Goal: Information Seeking & Learning: Learn about a topic

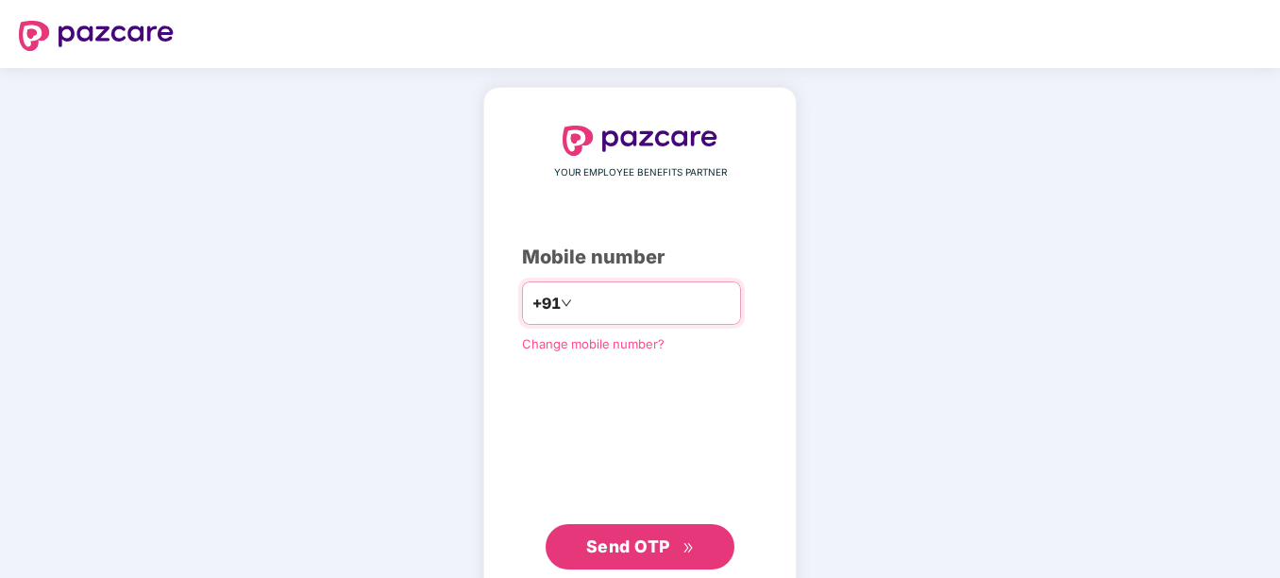
click at [597, 301] on input "number" at bounding box center [653, 303] width 155 height 30
click at [576, 304] on input "**********" at bounding box center [653, 303] width 155 height 30
type input "**********"
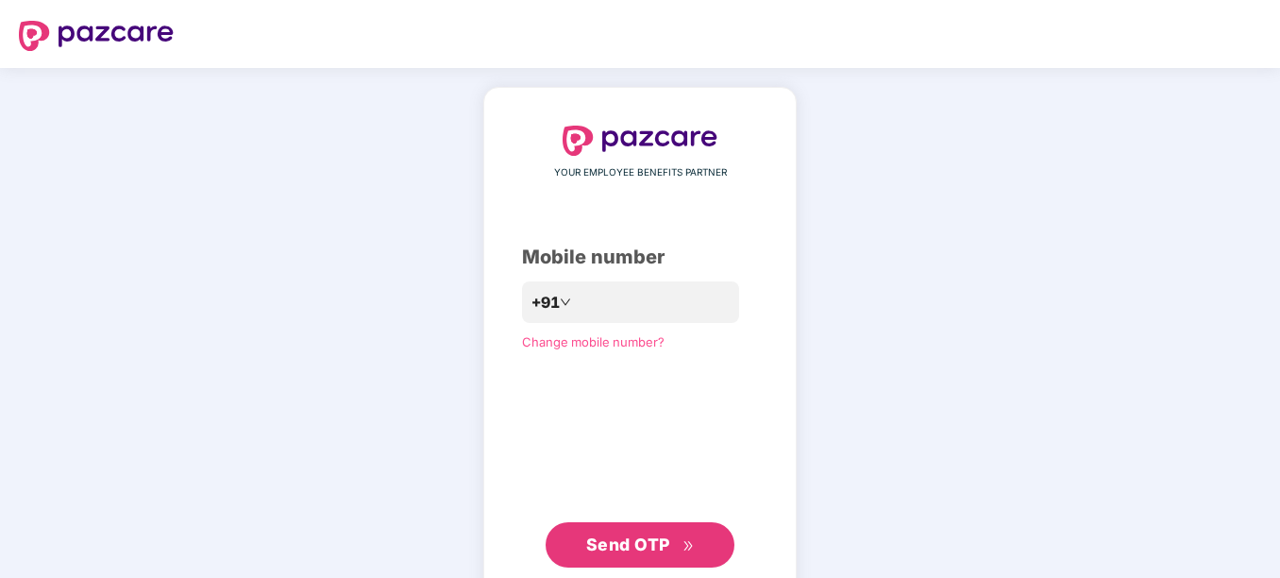
click at [615, 538] on span "Send OTP" at bounding box center [628, 544] width 84 height 20
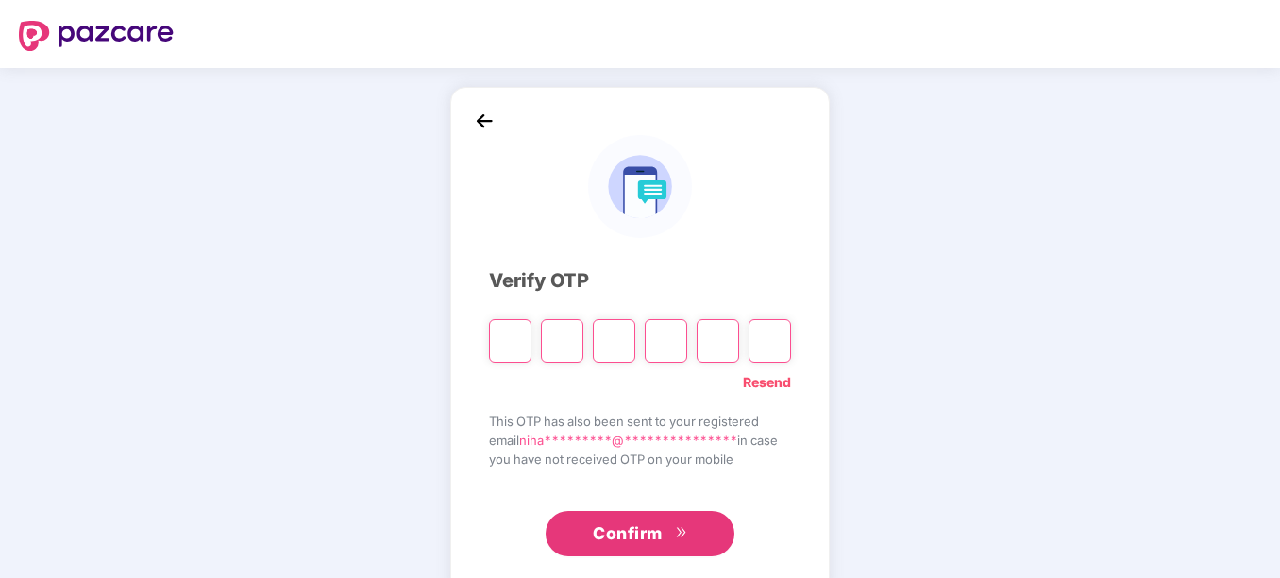
type input "*"
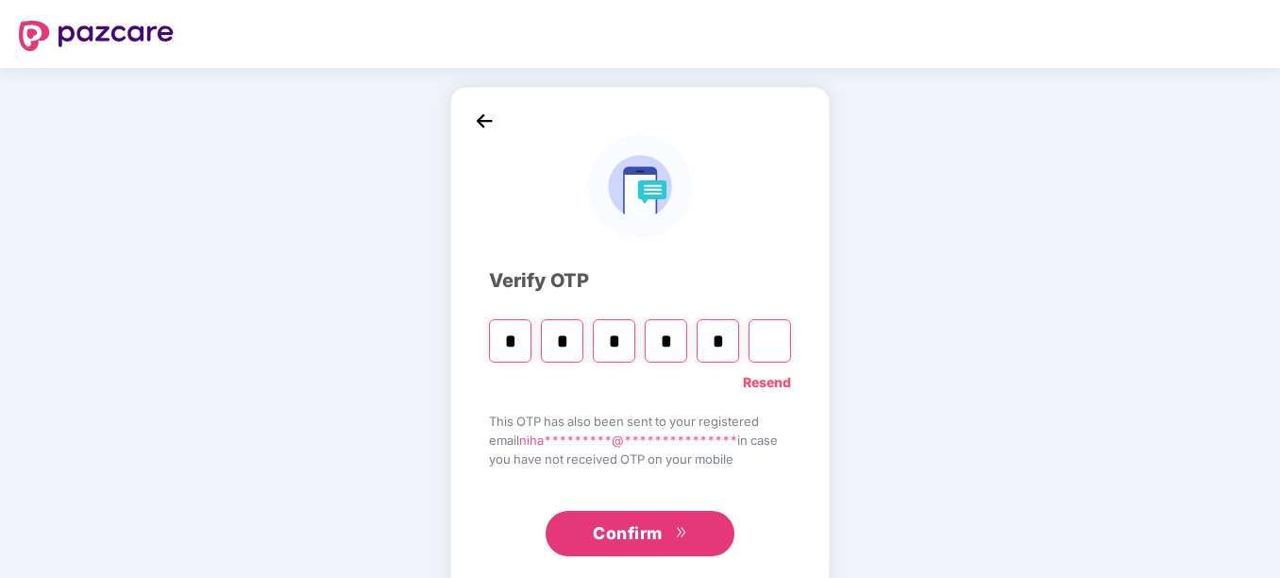
type input "*"
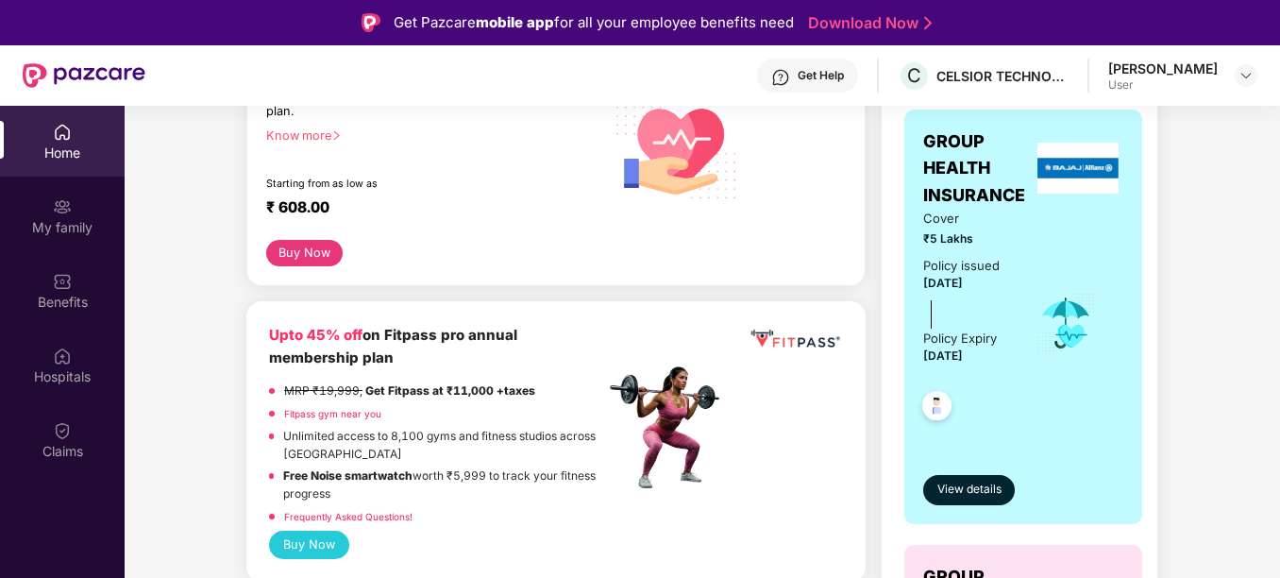
scroll to position [319, 0]
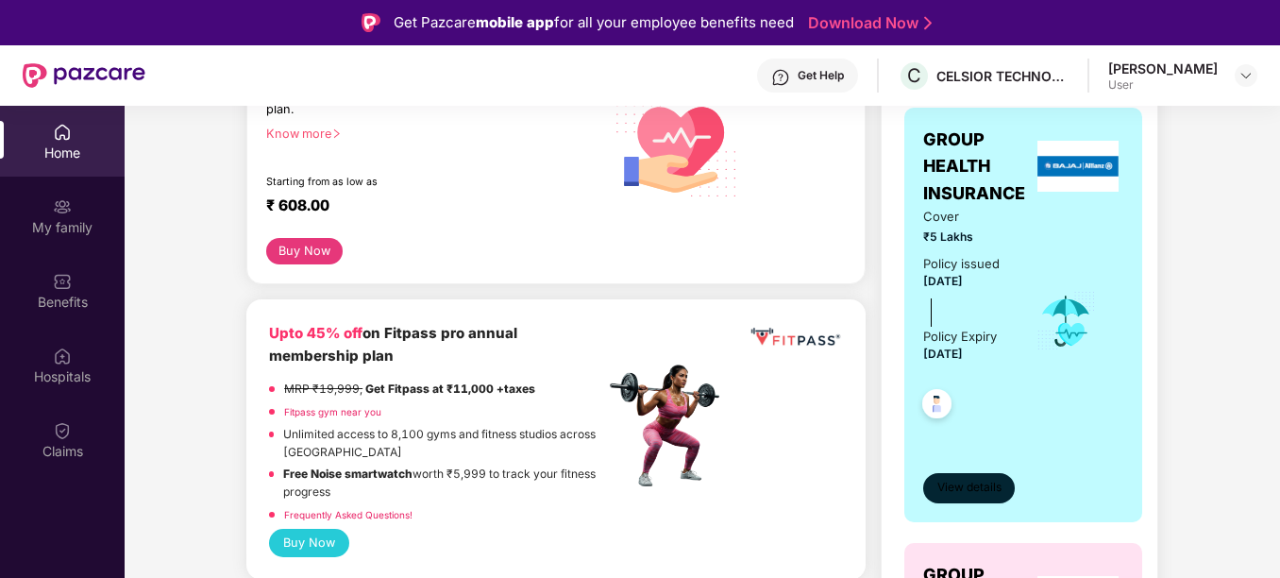
click at [971, 489] on span "View details" at bounding box center [969, 488] width 64 height 18
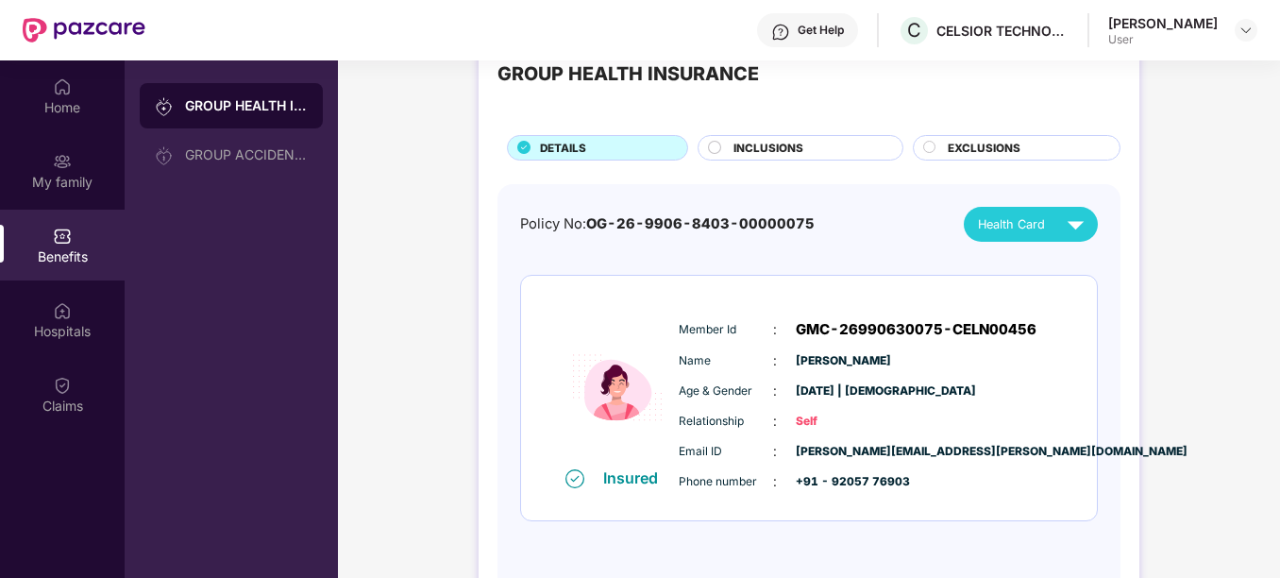
scroll to position [106, 0]
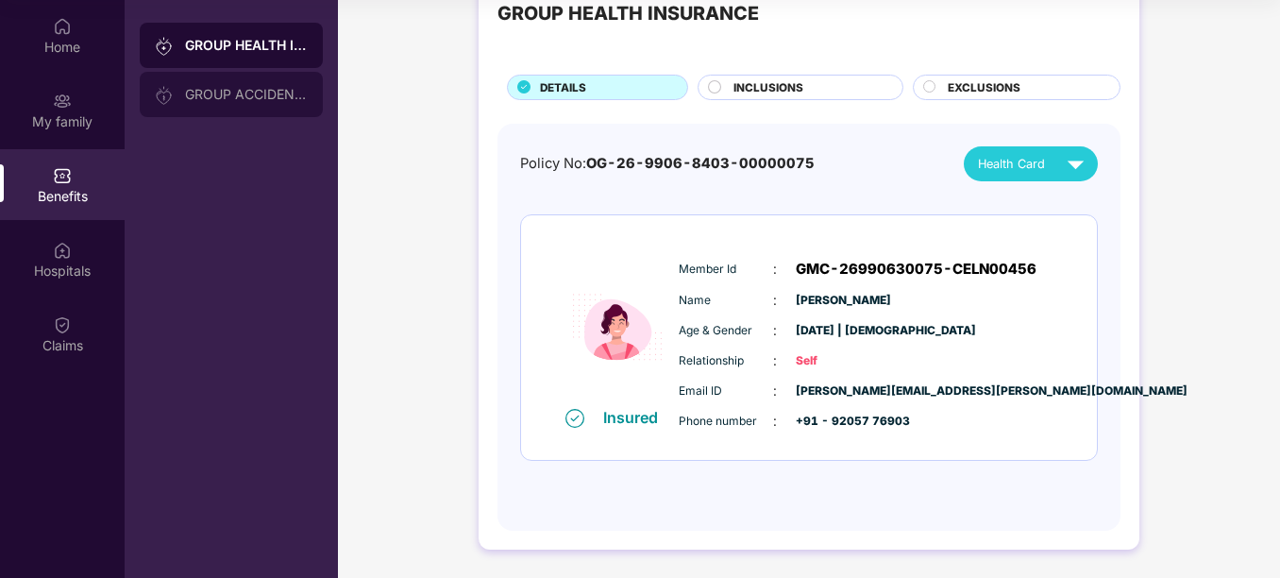
click at [270, 88] on div "GROUP ACCIDENTAL INSURANCE" at bounding box center [246, 94] width 123 height 15
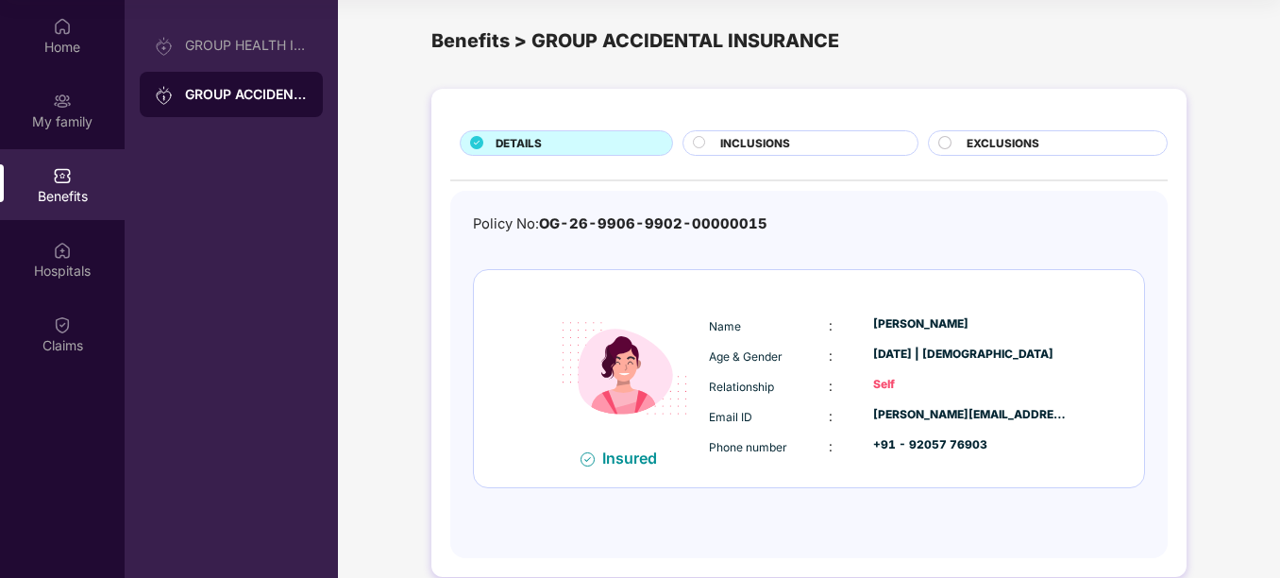
scroll to position [0, 0]
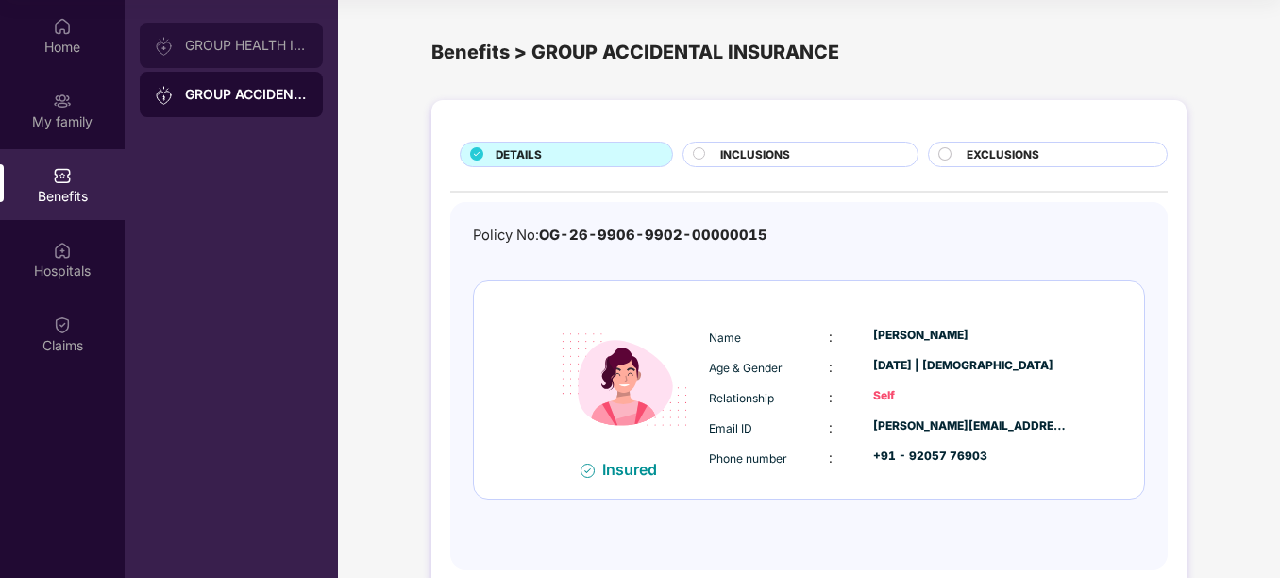
click at [272, 55] on div "GROUP HEALTH INSURANCE" at bounding box center [231, 45] width 183 height 45
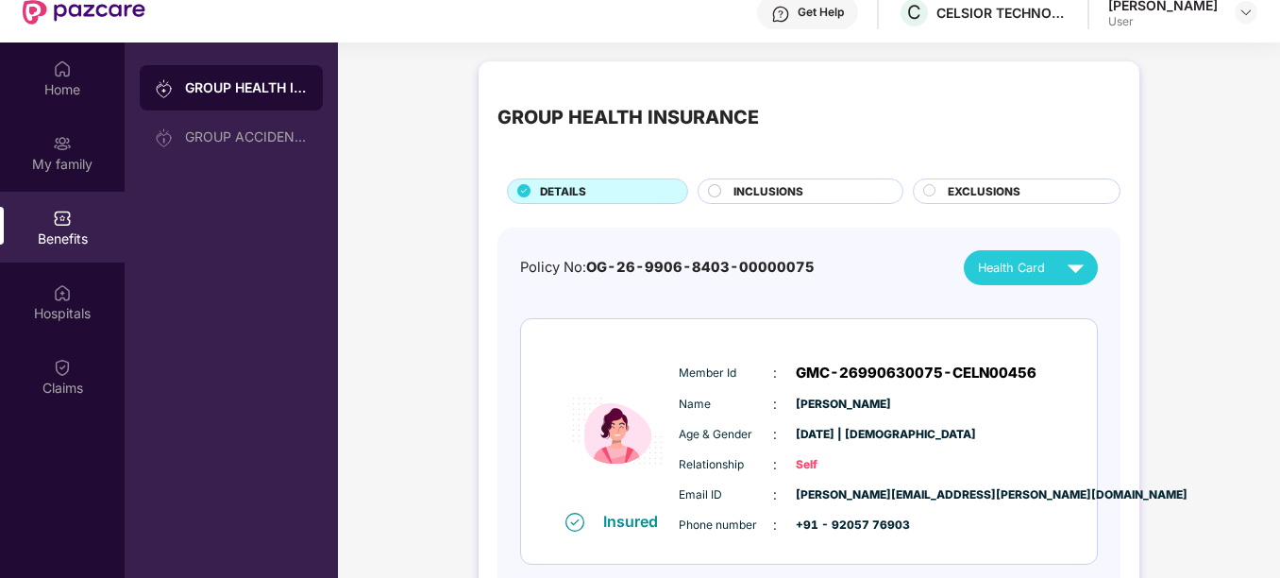
scroll to position [62, 0]
click at [1029, 278] on div "Health Card" at bounding box center [1035, 268] width 114 height 33
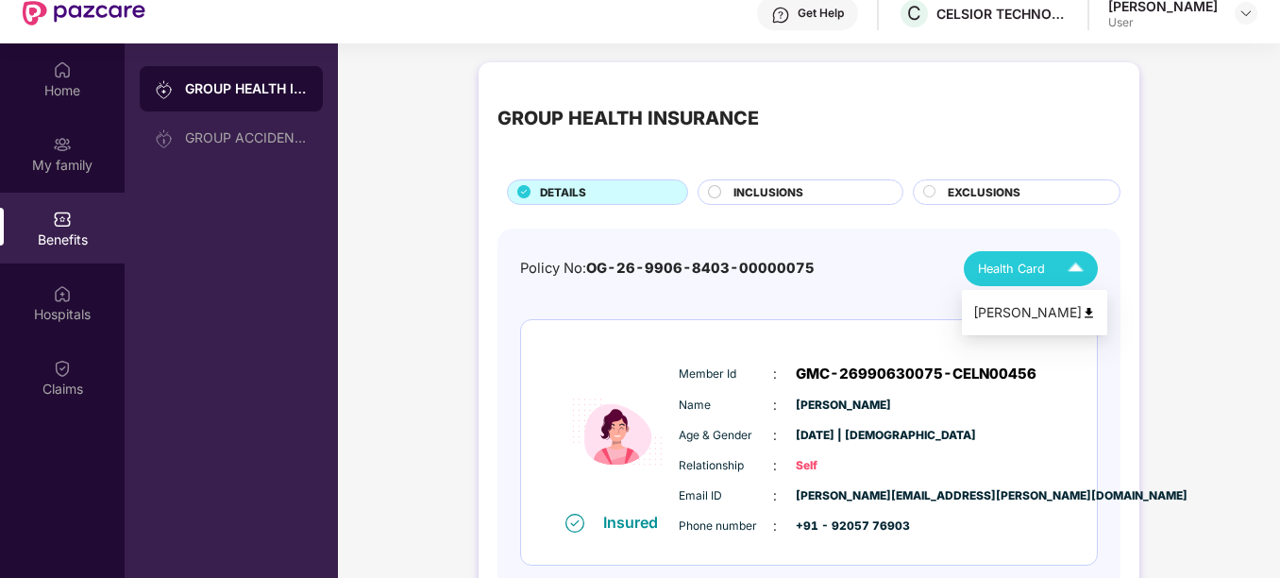
click at [1029, 278] on div "Health Card" at bounding box center [1035, 268] width 114 height 33
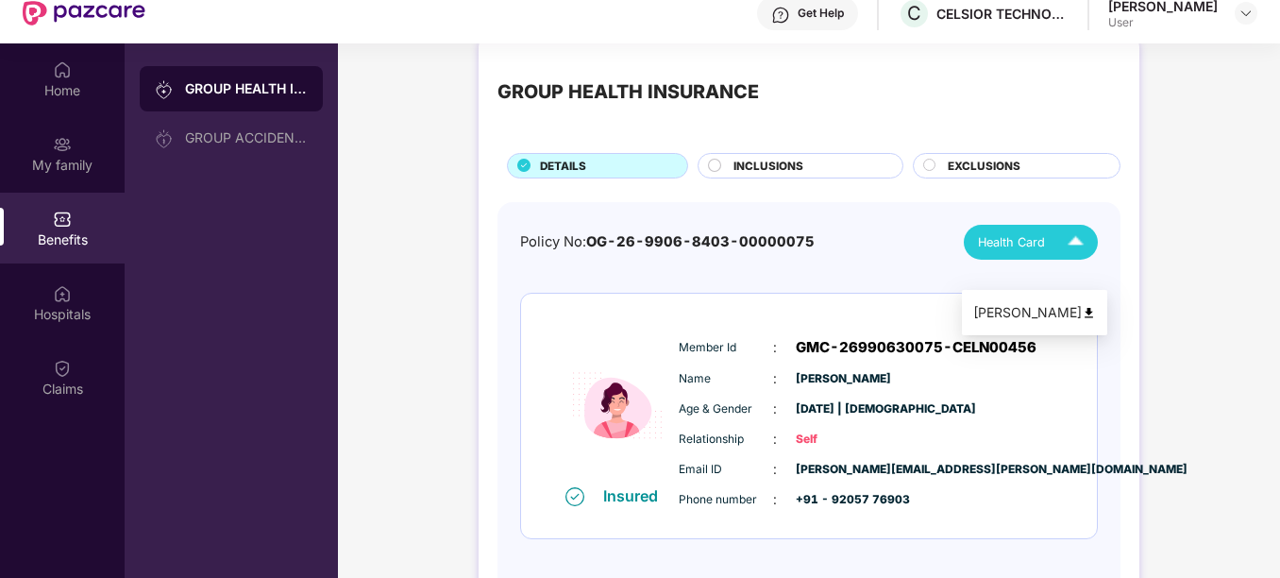
scroll to position [27, 0]
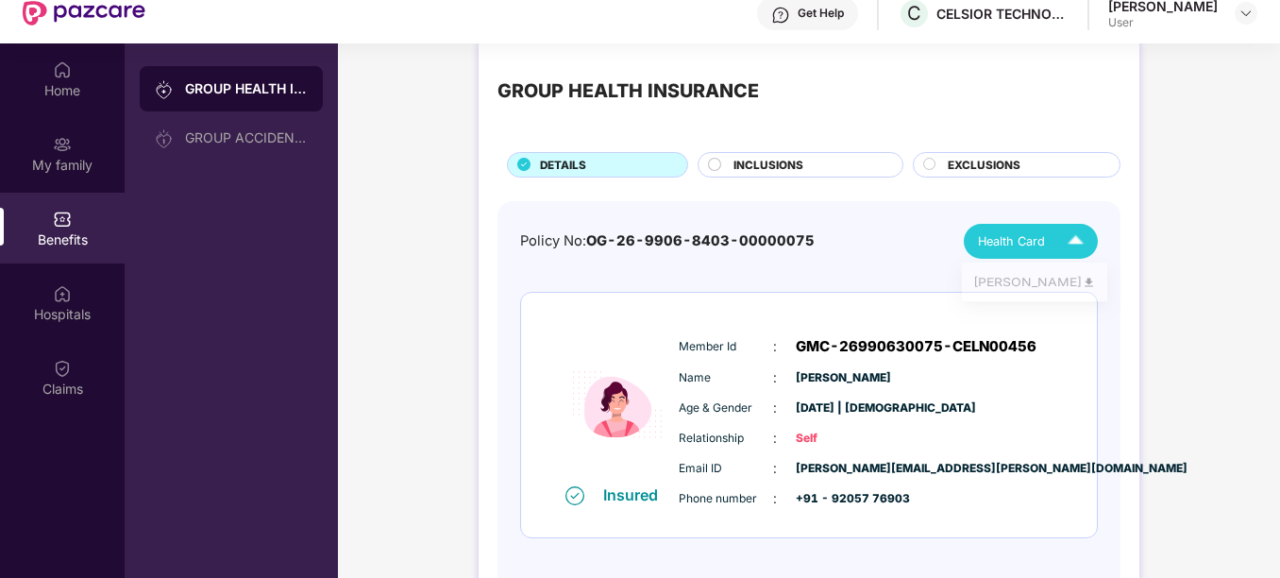
click at [1063, 255] on img at bounding box center [1075, 241] width 33 height 33
click at [1082, 279] on img at bounding box center [1089, 285] width 14 height 14
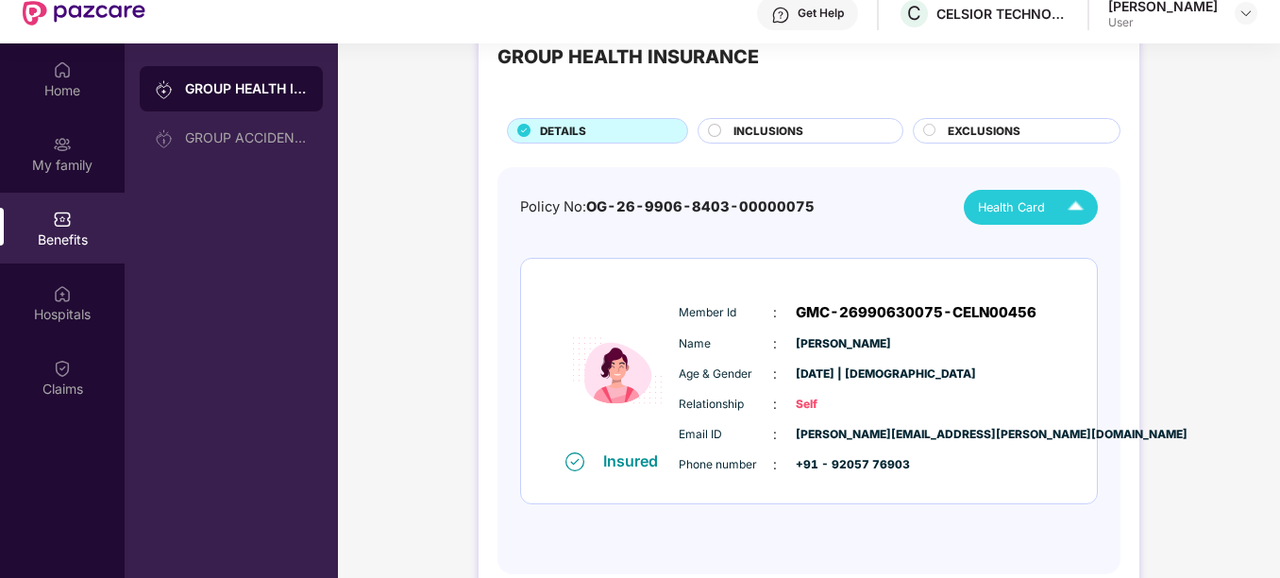
click at [782, 134] on span "INCLUSIONS" at bounding box center [768, 131] width 70 height 17
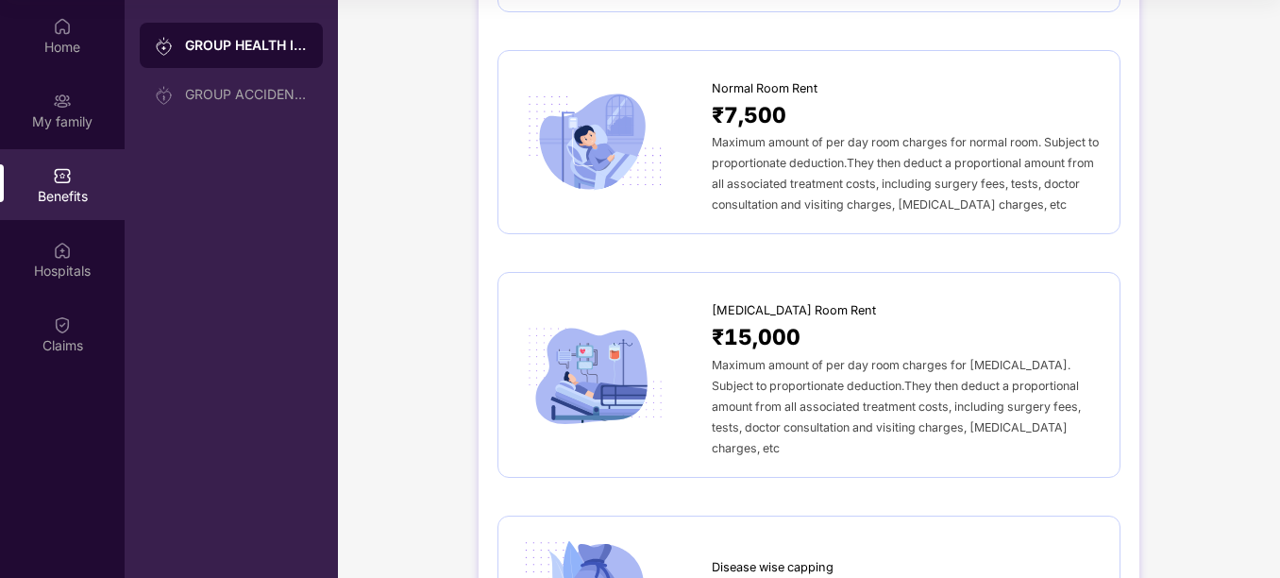
scroll to position [8, 0]
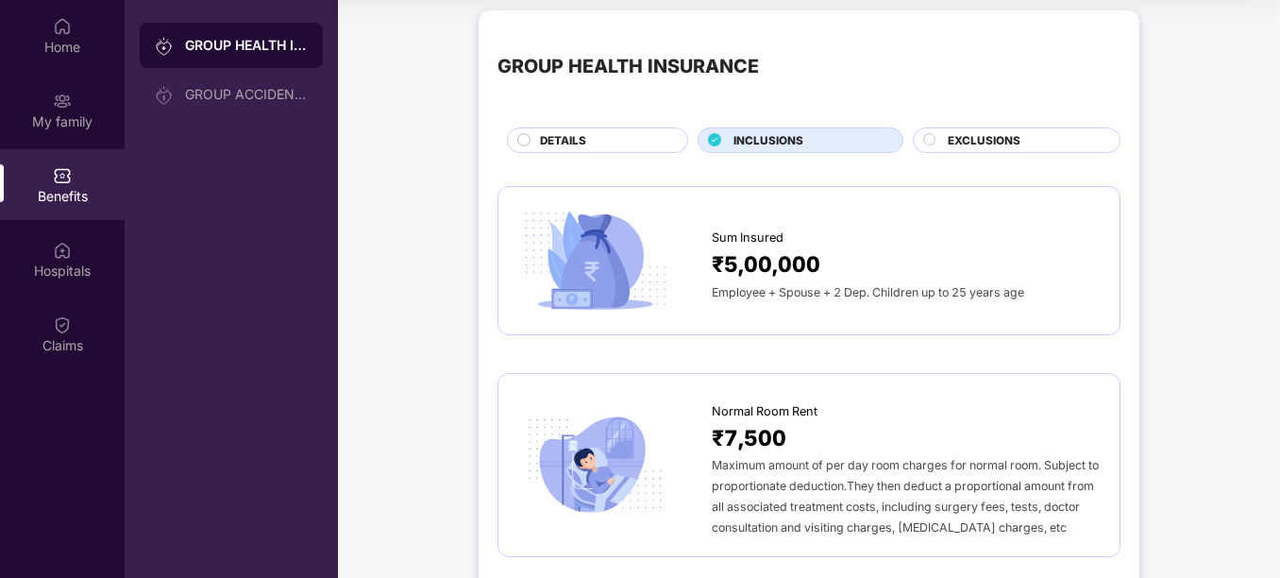
drag, startPoint x: 829, startPoint y: 124, endPoint x: 976, endPoint y: 132, distance: 147.5
click at [976, 132] on div "GROUP HEALTH INSURANCE DETAILS INCLUSIONS EXCLUSIONS" at bounding box center [808, 91] width 623 height 124
click at [948, 138] on span "EXCLUSIONS" at bounding box center [984, 140] width 73 height 17
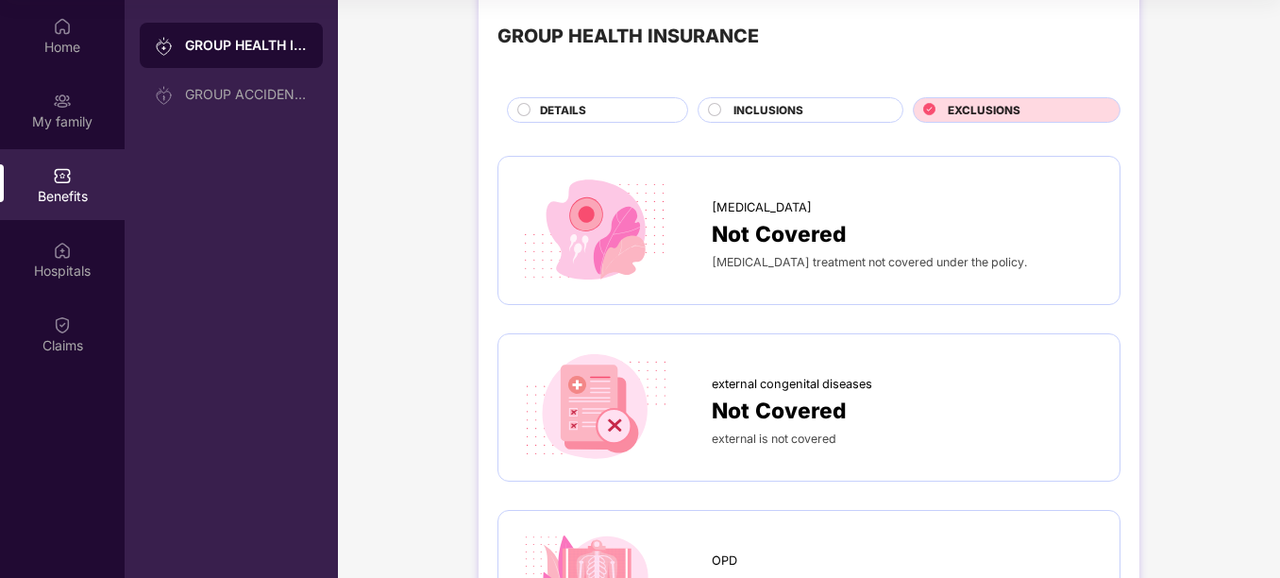
scroll to position [0, 0]
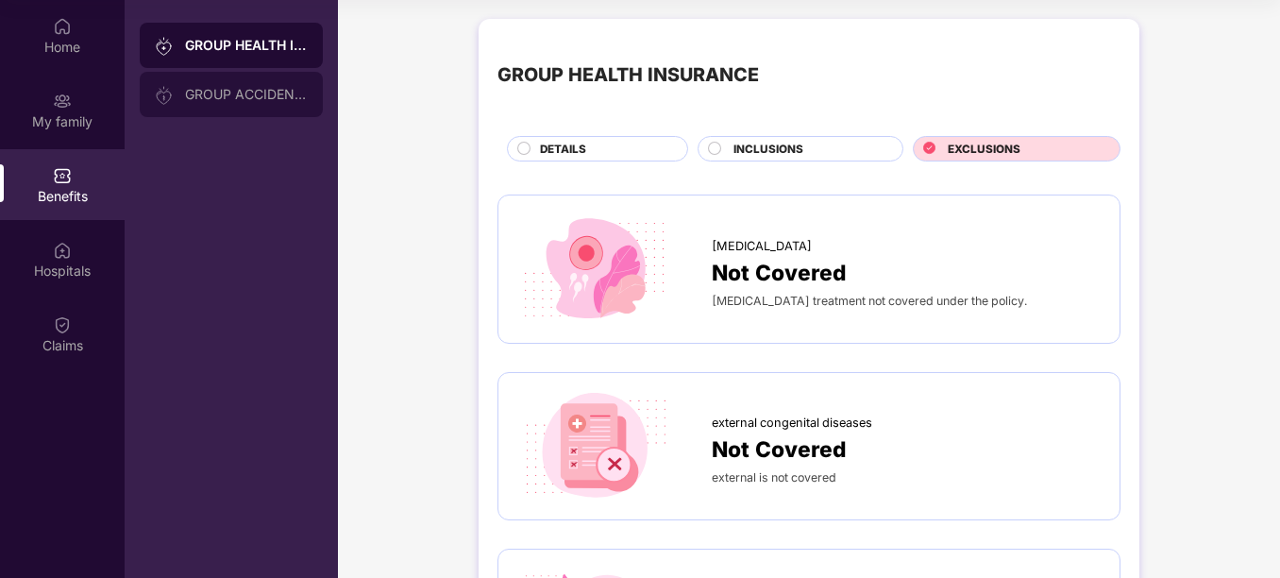
click at [228, 78] on div "GROUP ACCIDENTAL INSURANCE" at bounding box center [231, 94] width 183 height 45
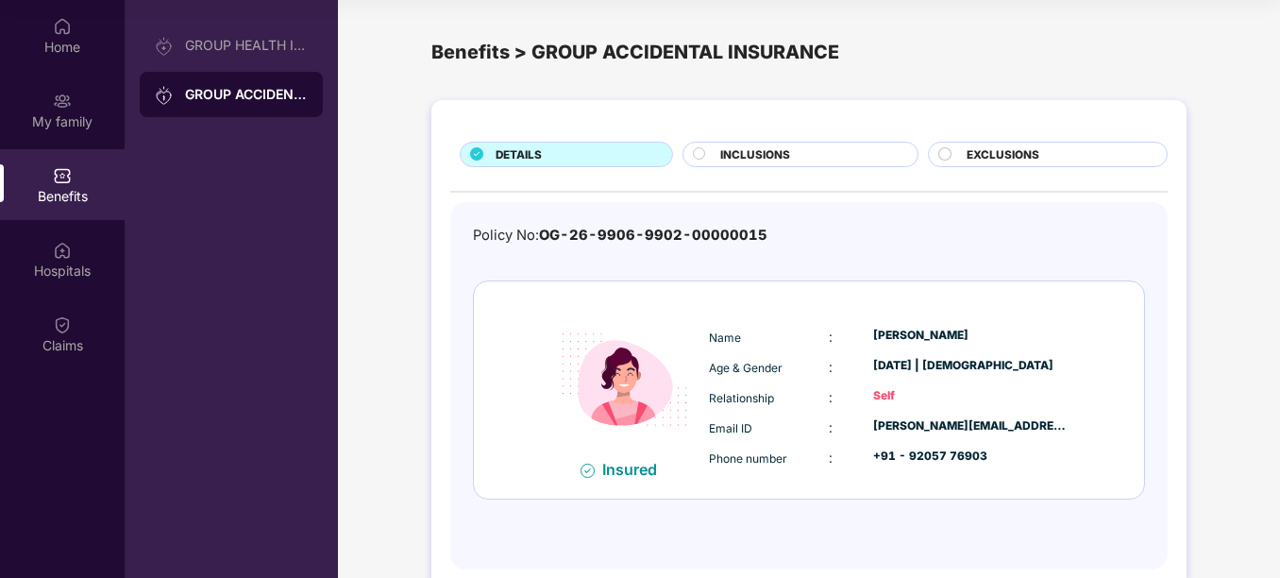
click at [730, 157] on span "INCLUSIONS" at bounding box center [755, 154] width 70 height 17
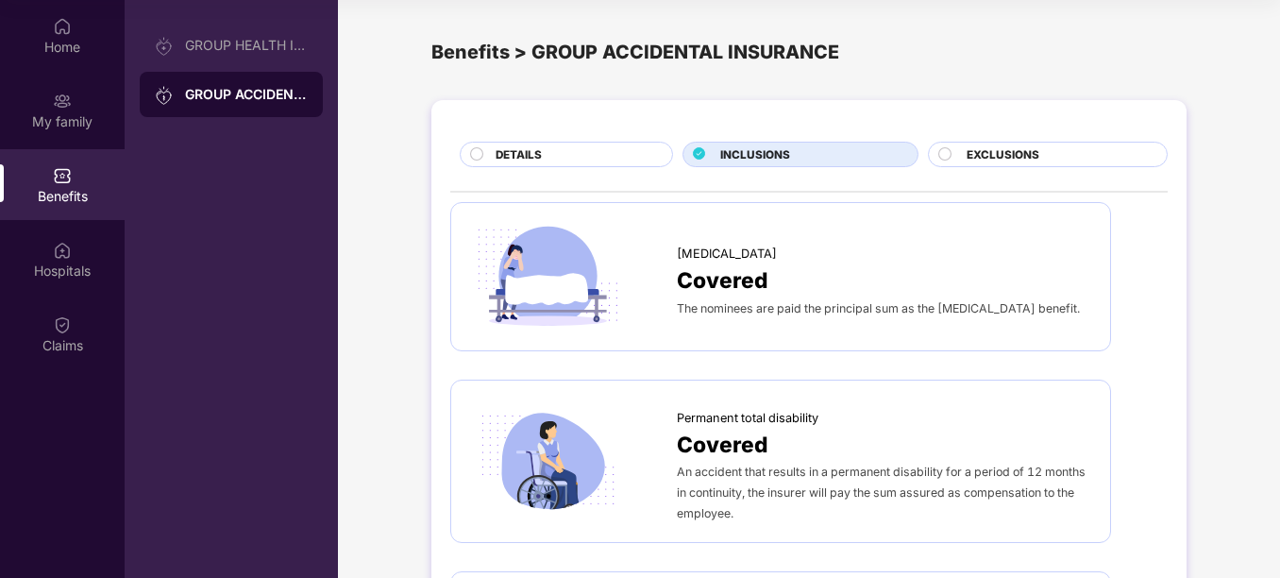
click at [628, 147] on div "DETAILS" at bounding box center [574, 156] width 177 height 20
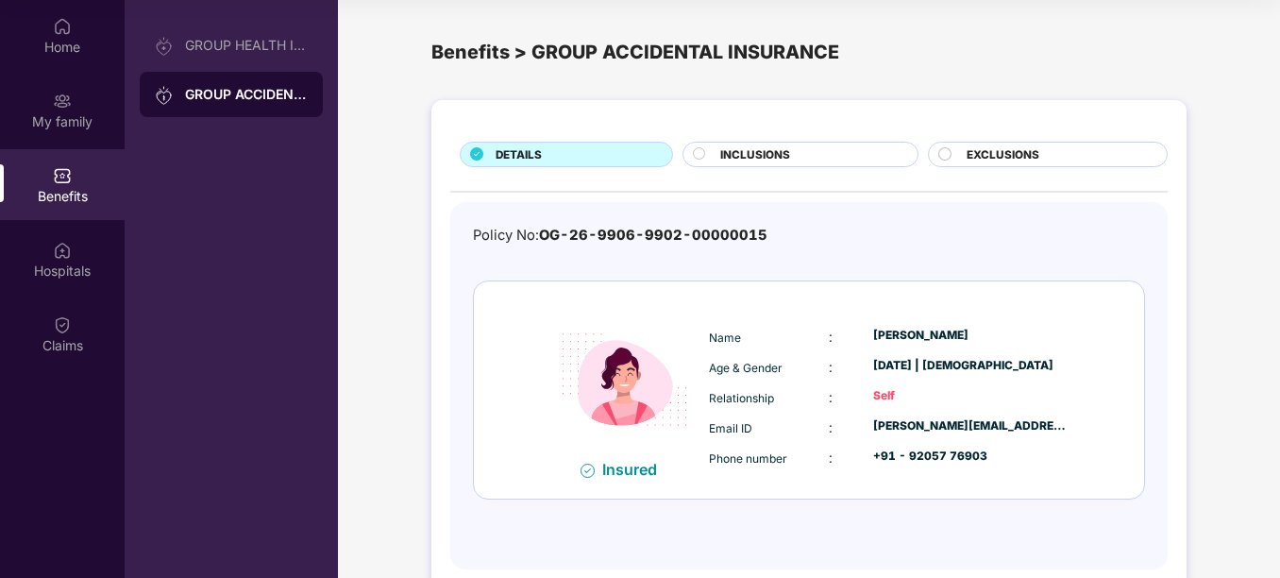
scroll to position [39, 0]
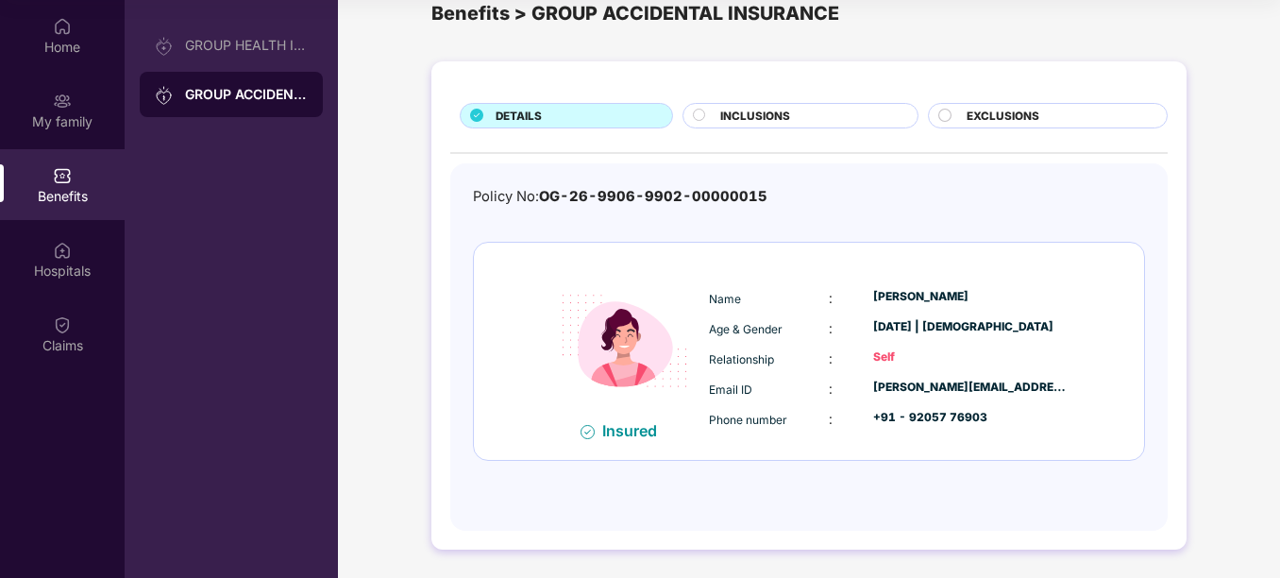
click at [732, 117] on span "INCLUSIONS" at bounding box center [755, 116] width 70 height 17
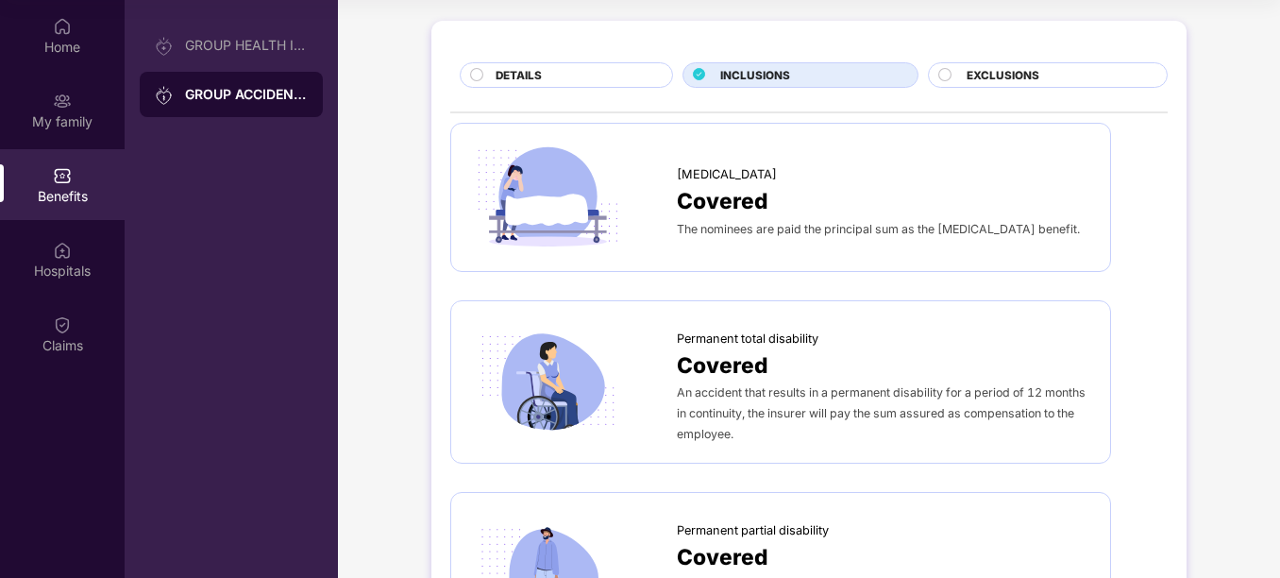
scroll to position [0, 0]
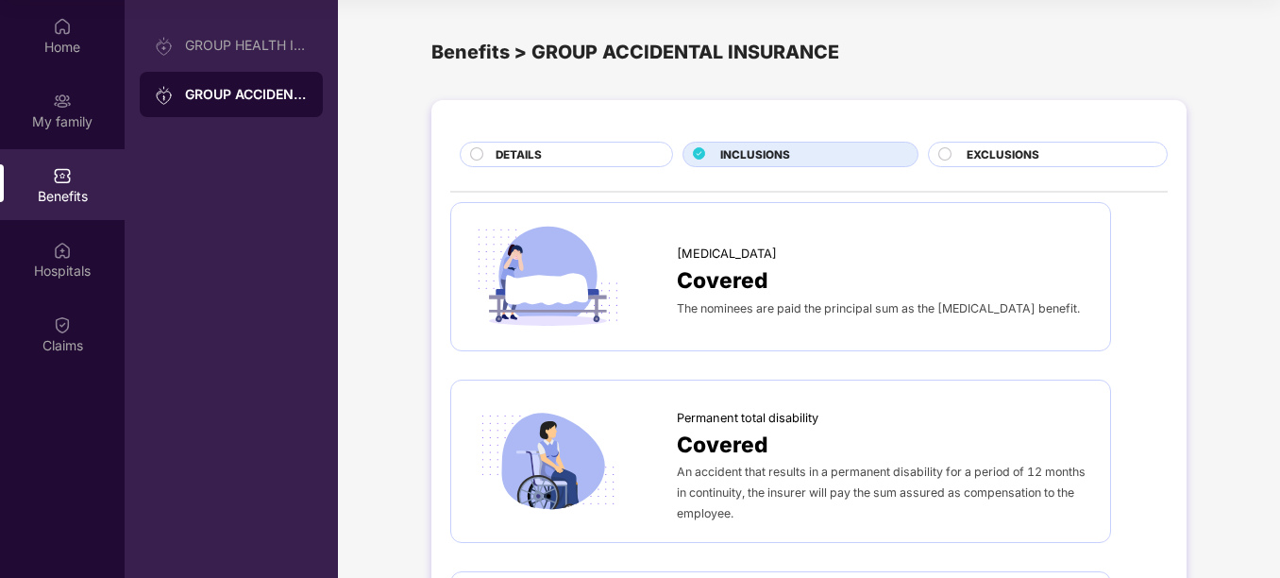
click at [980, 146] on span "EXCLUSIONS" at bounding box center [1003, 154] width 73 height 17
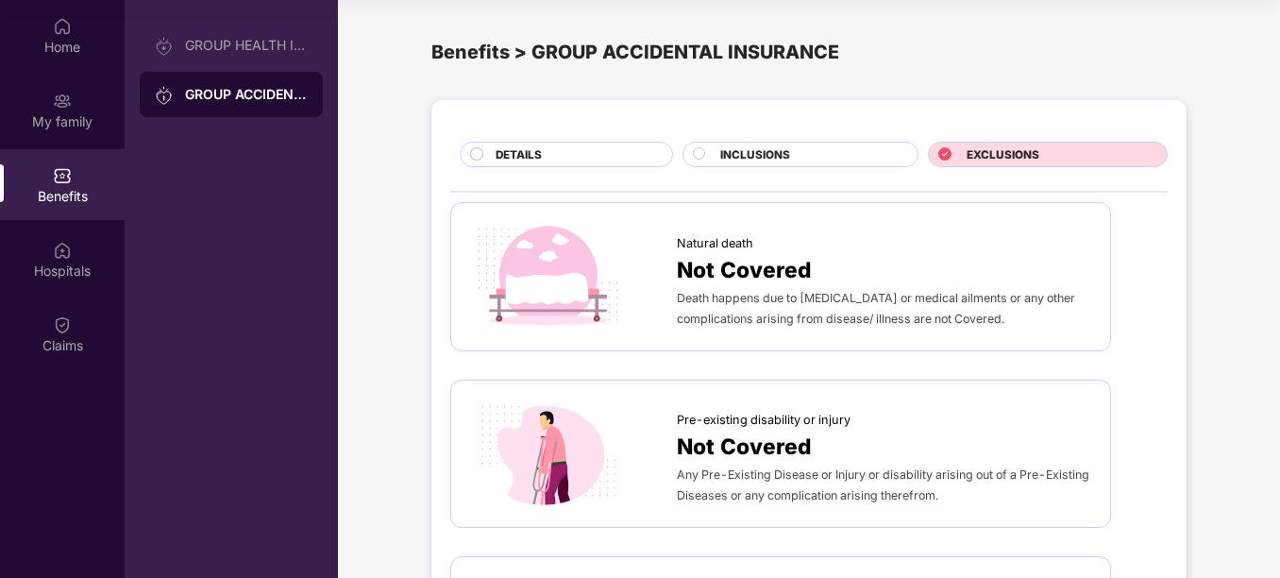
click at [597, 144] on div "DETAILS" at bounding box center [566, 154] width 213 height 25
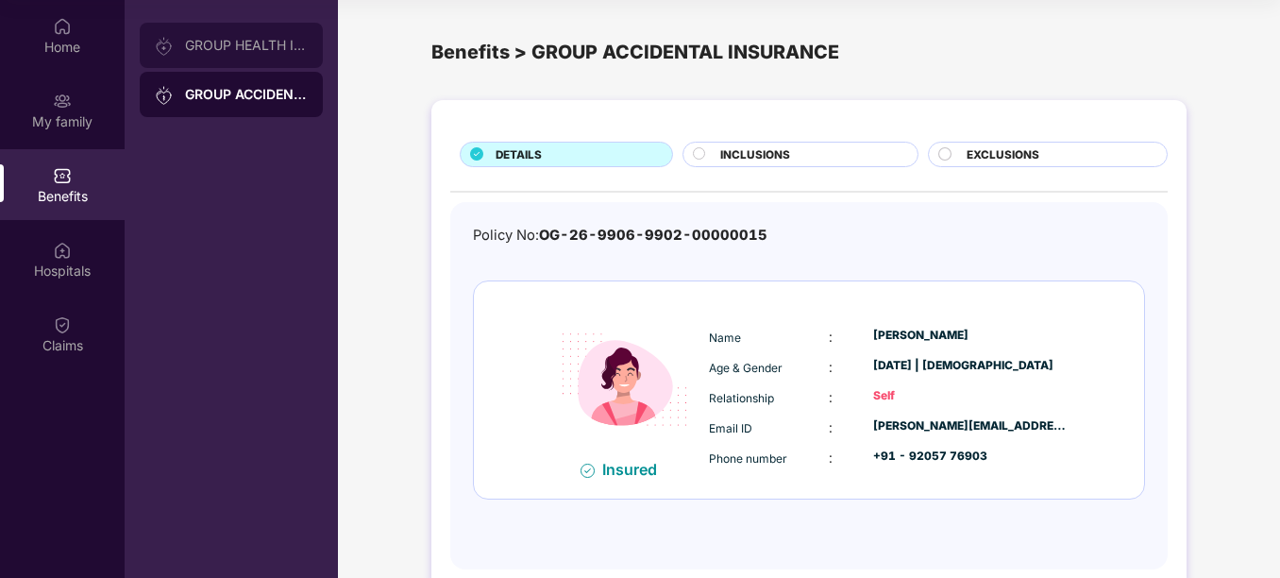
click at [220, 52] on div "GROUP HEALTH INSURANCE" at bounding box center [246, 45] width 123 height 15
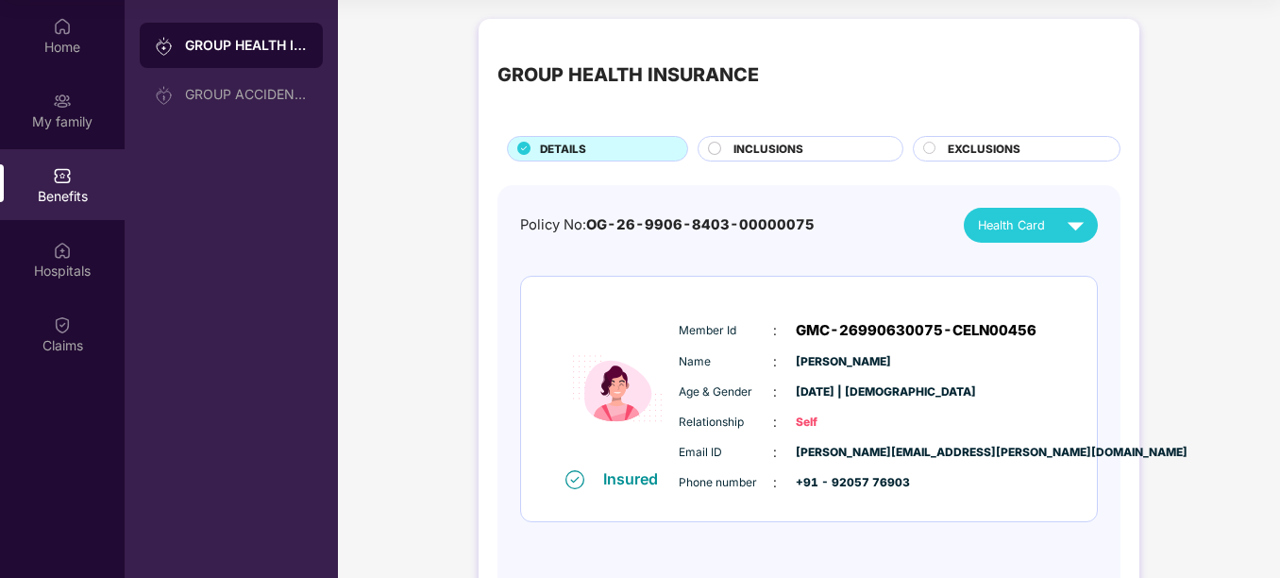
click at [771, 139] on div "INCLUSIONS" at bounding box center [800, 148] width 205 height 25
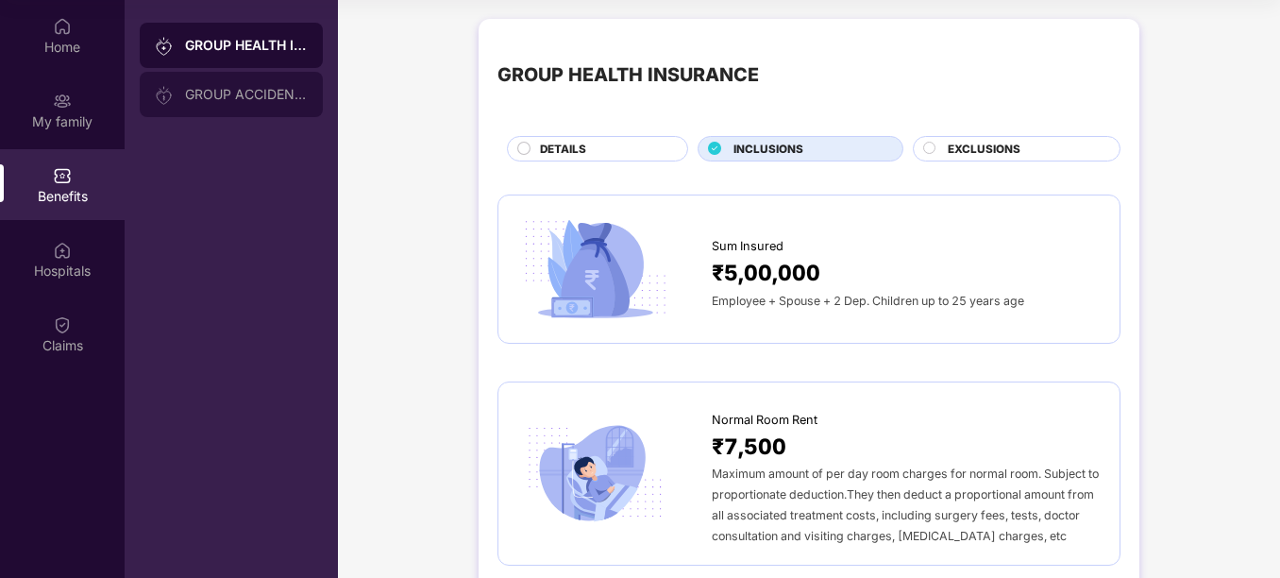
click at [241, 88] on div "GROUP ACCIDENTAL INSURANCE" at bounding box center [246, 94] width 123 height 15
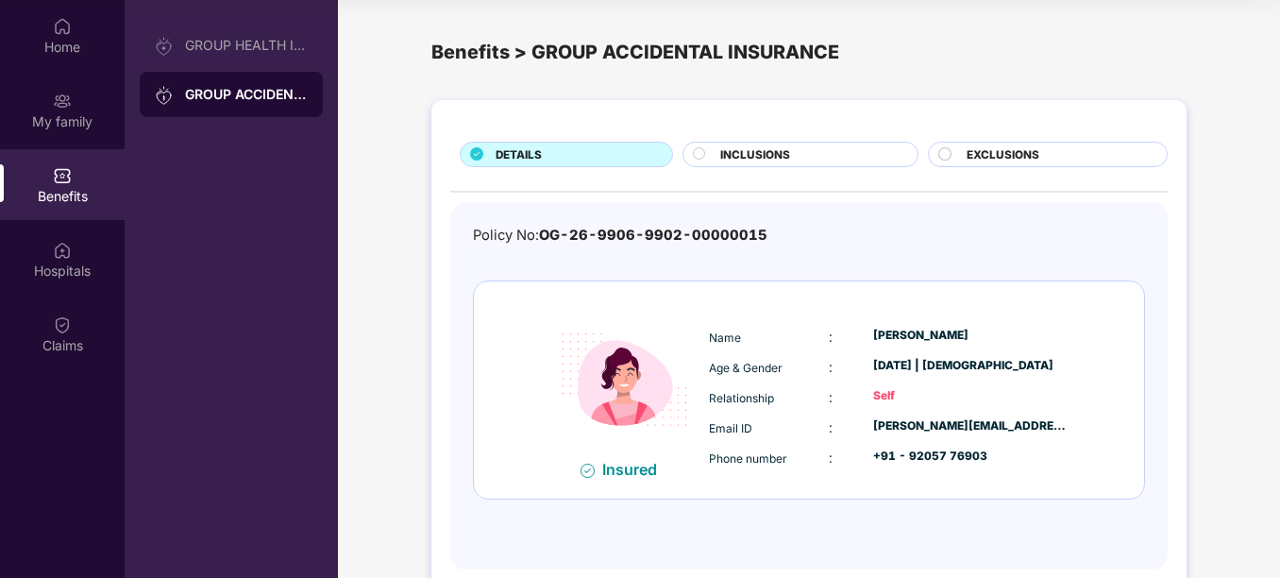
click at [773, 155] on span "INCLUSIONS" at bounding box center [755, 154] width 70 height 17
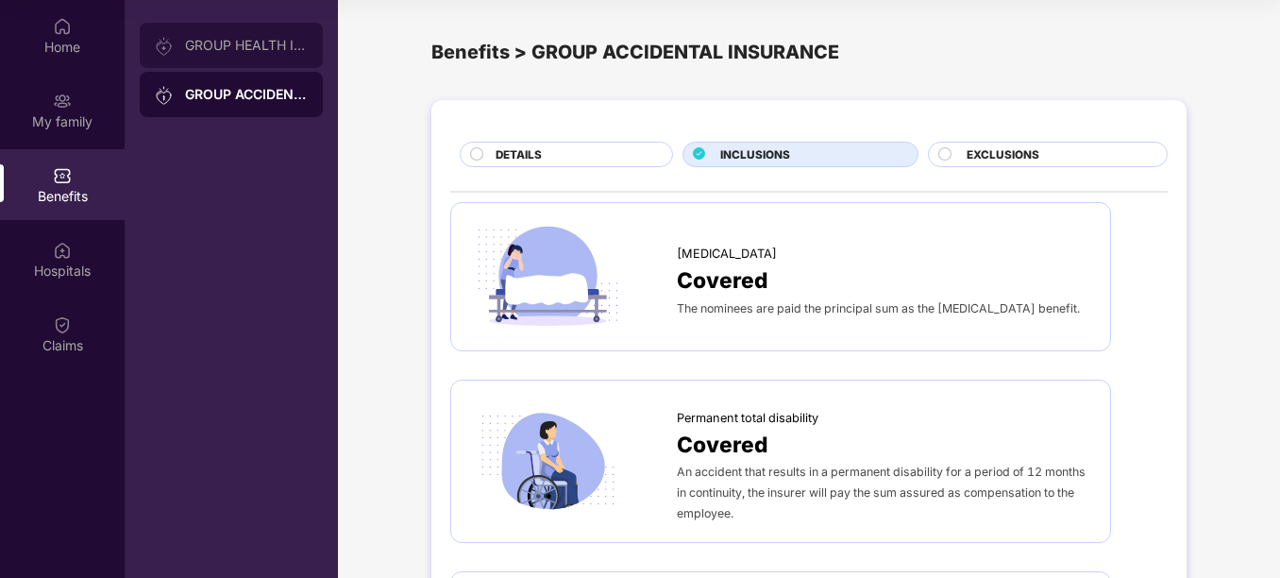
click at [280, 54] on div "GROUP HEALTH INSURANCE" at bounding box center [231, 45] width 183 height 45
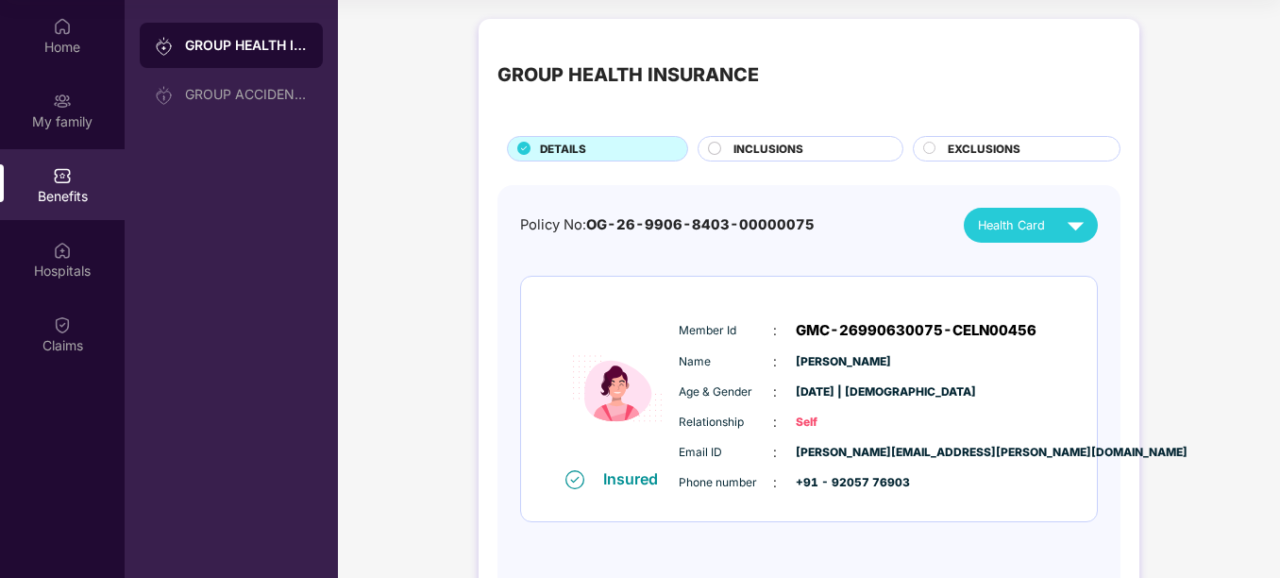
click at [755, 153] on span "INCLUSIONS" at bounding box center [768, 149] width 70 height 17
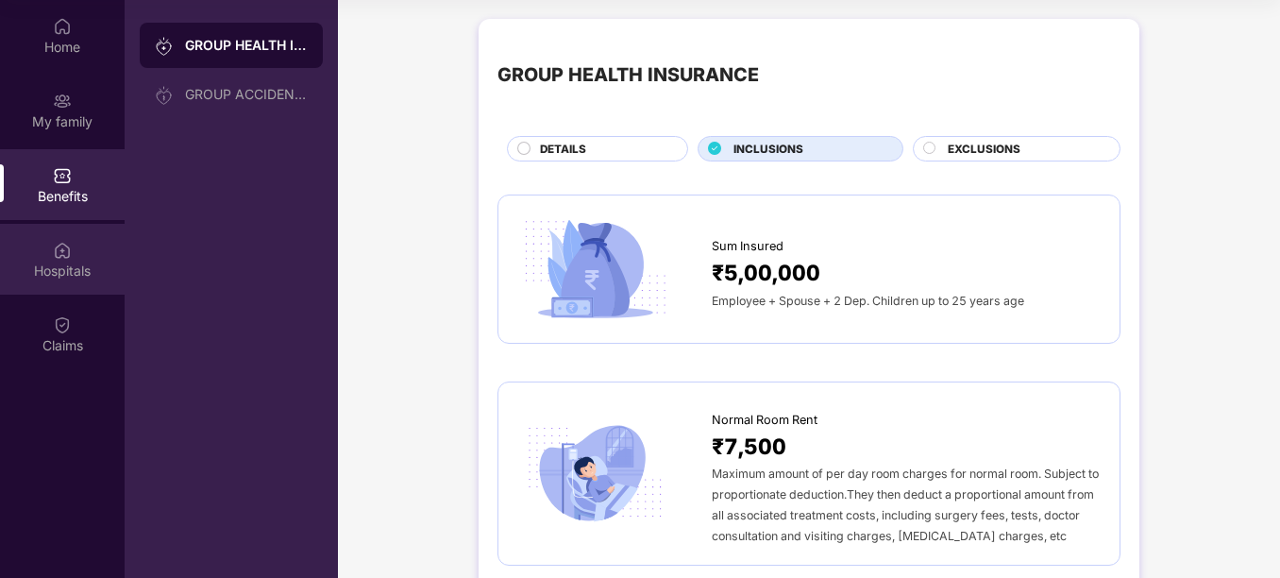
click at [66, 237] on div "Hospitals" at bounding box center [62, 259] width 125 height 71
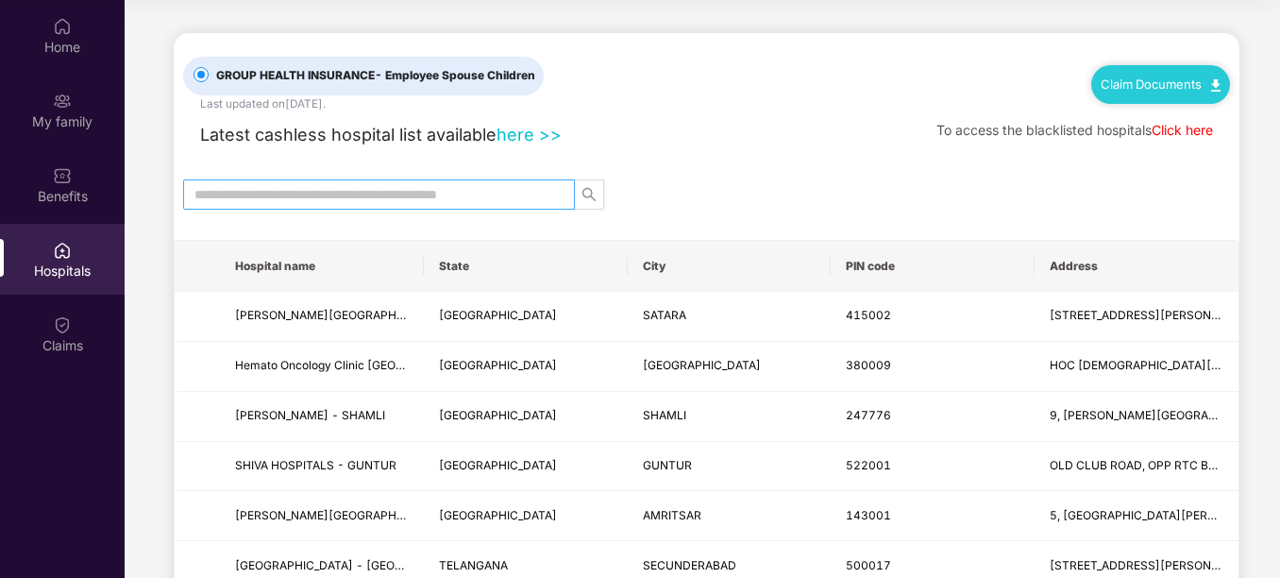
click at [474, 197] on input "text" at bounding box center [371, 194] width 354 height 21
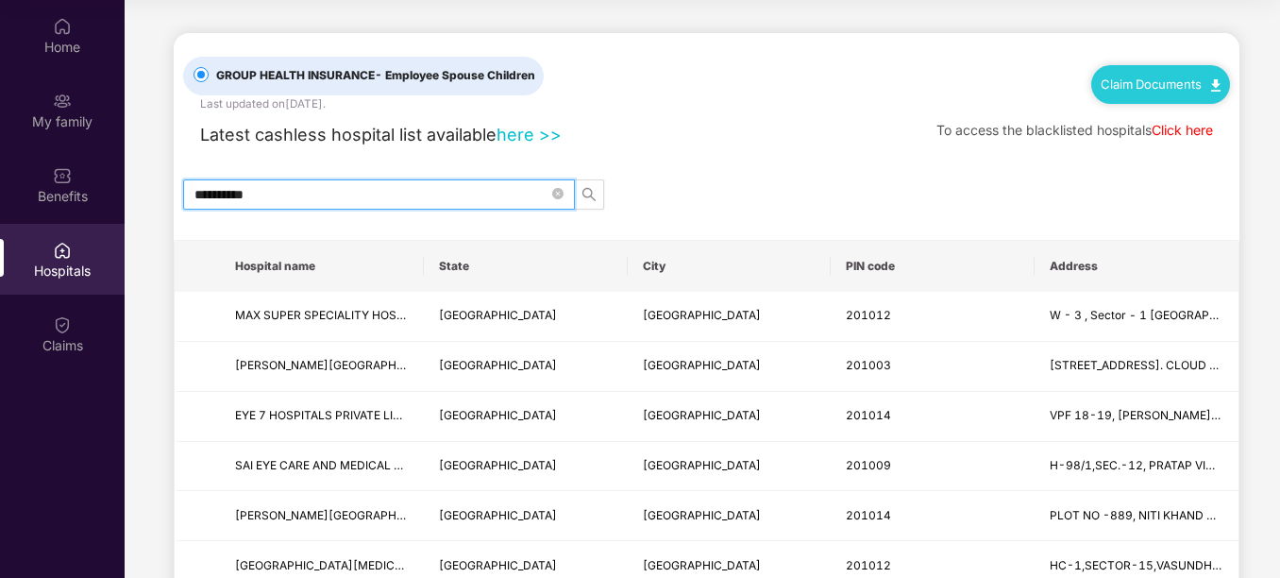
type input "*********"
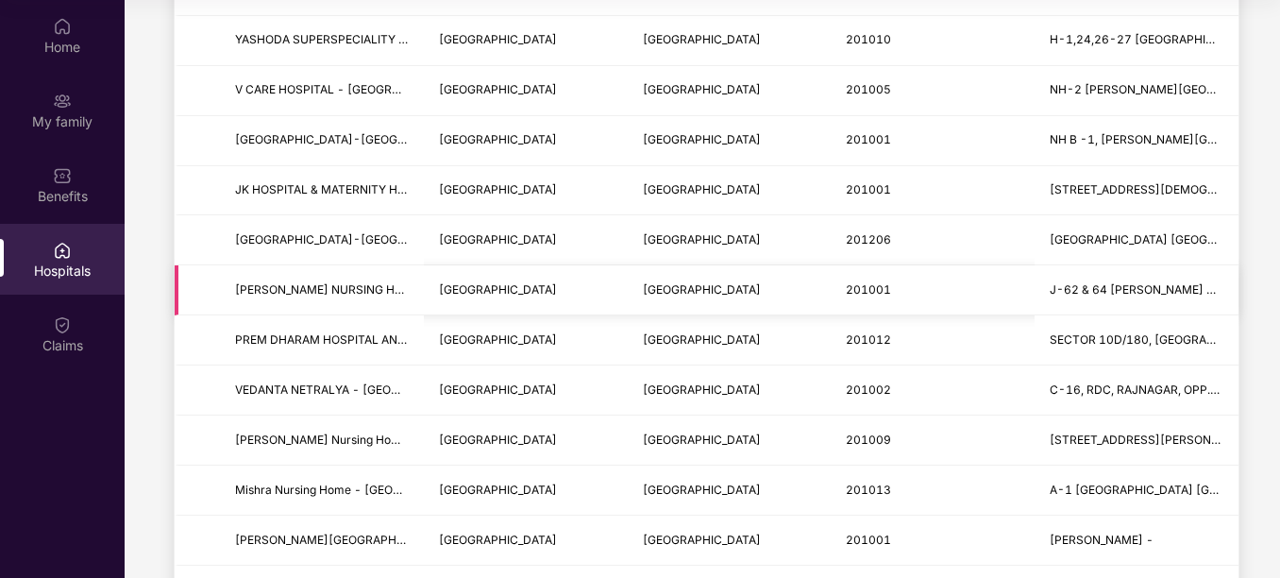
click at [538, 294] on td "UTTAR PRADESH" at bounding box center [526, 290] width 204 height 50
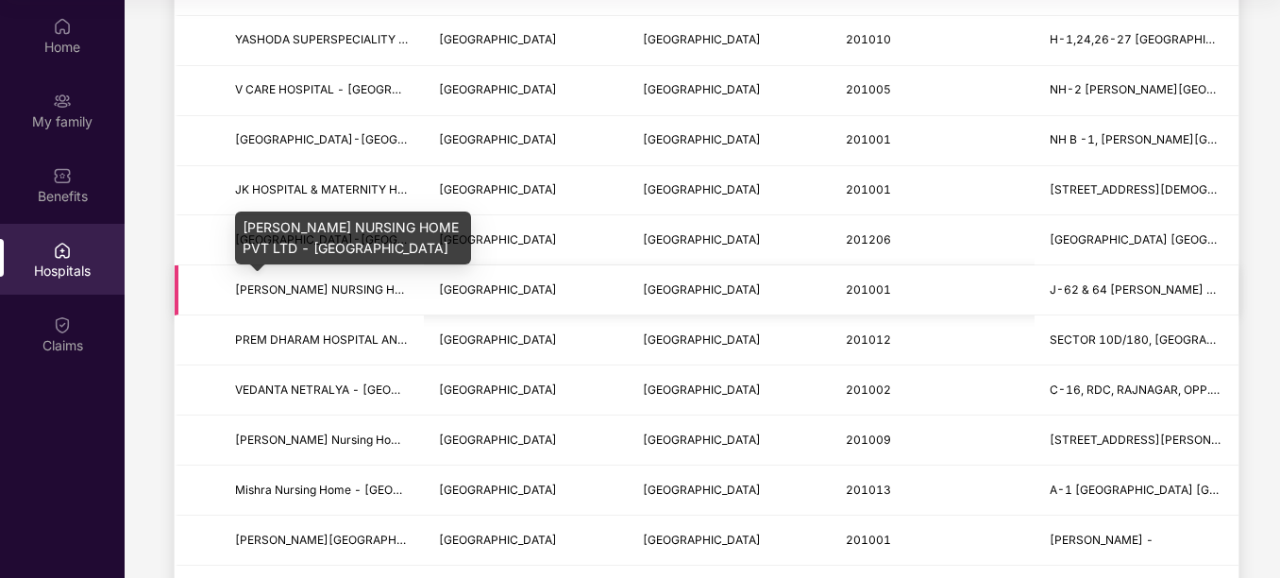
click at [369, 286] on span "PODDAR NURSING HOME PVT LTD - UTTAR PRADESH" at bounding box center [418, 289] width 366 height 14
drag, startPoint x: 369, startPoint y: 286, endPoint x: 423, endPoint y: 299, distance: 55.4
click at [423, 299] on td "PODDAR NURSING HOME PVT LTD - UTTAR PRADESH" at bounding box center [322, 290] width 204 height 50
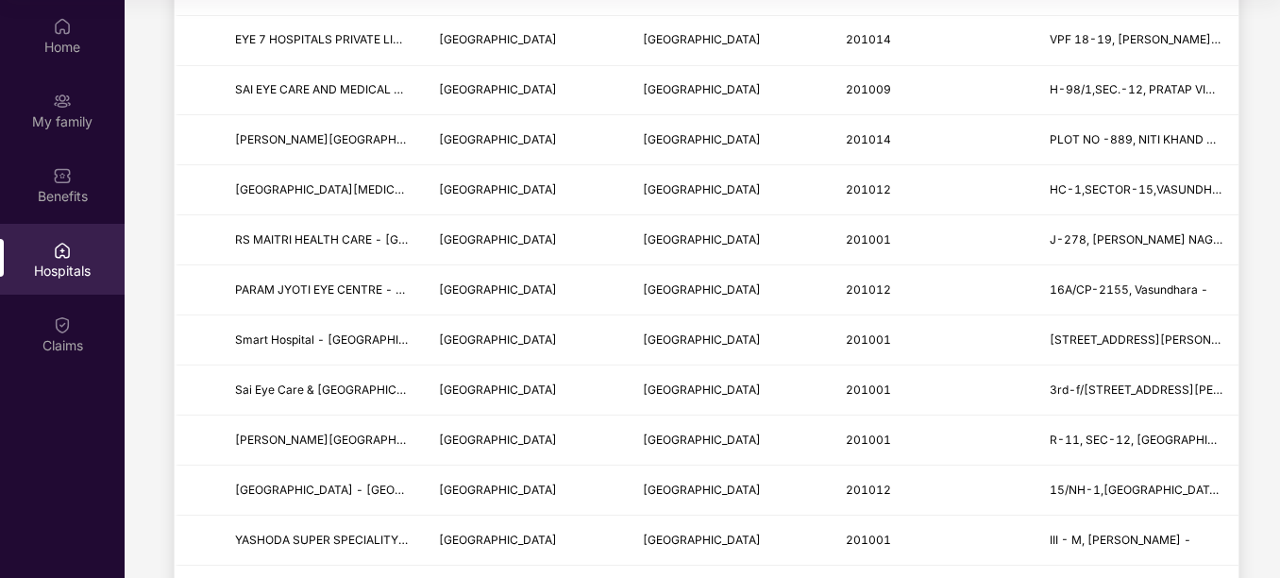
scroll to position [0, 0]
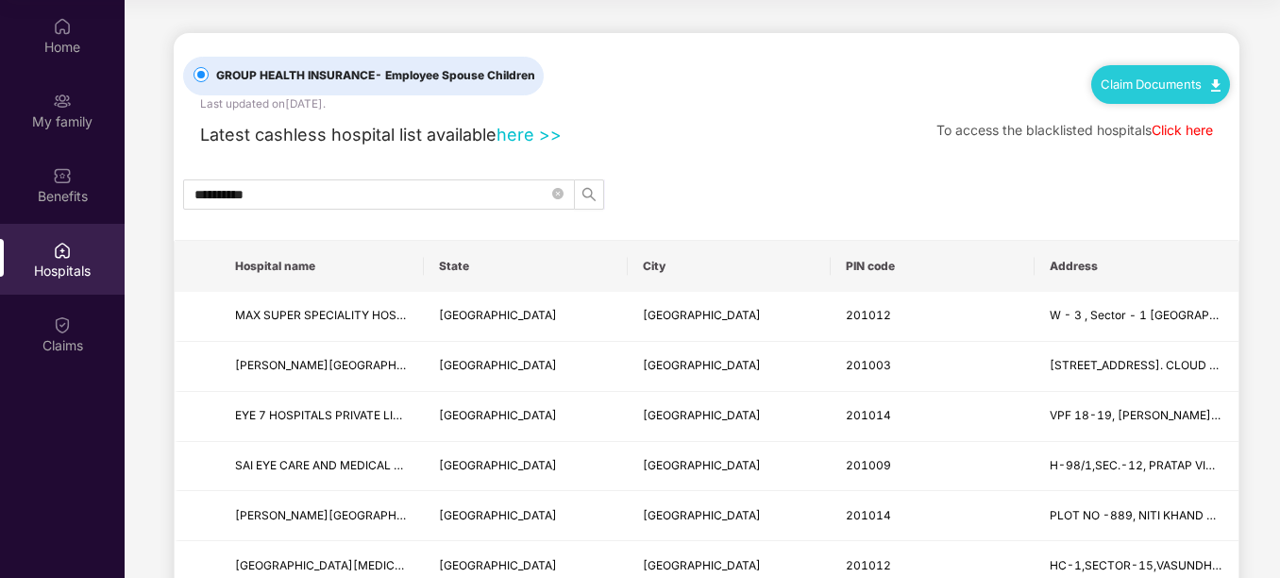
click at [1170, 124] on link "Click here" at bounding box center [1182, 130] width 61 height 16
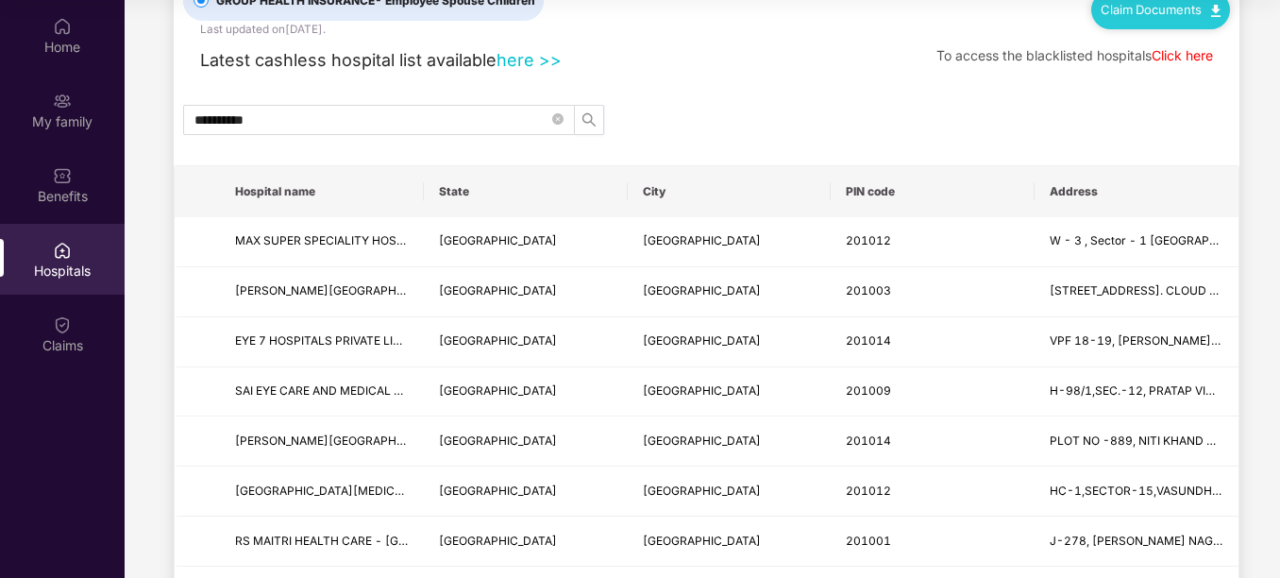
scroll to position [75, 0]
click at [34, 324] on div "Claims" at bounding box center [62, 333] width 125 height 71
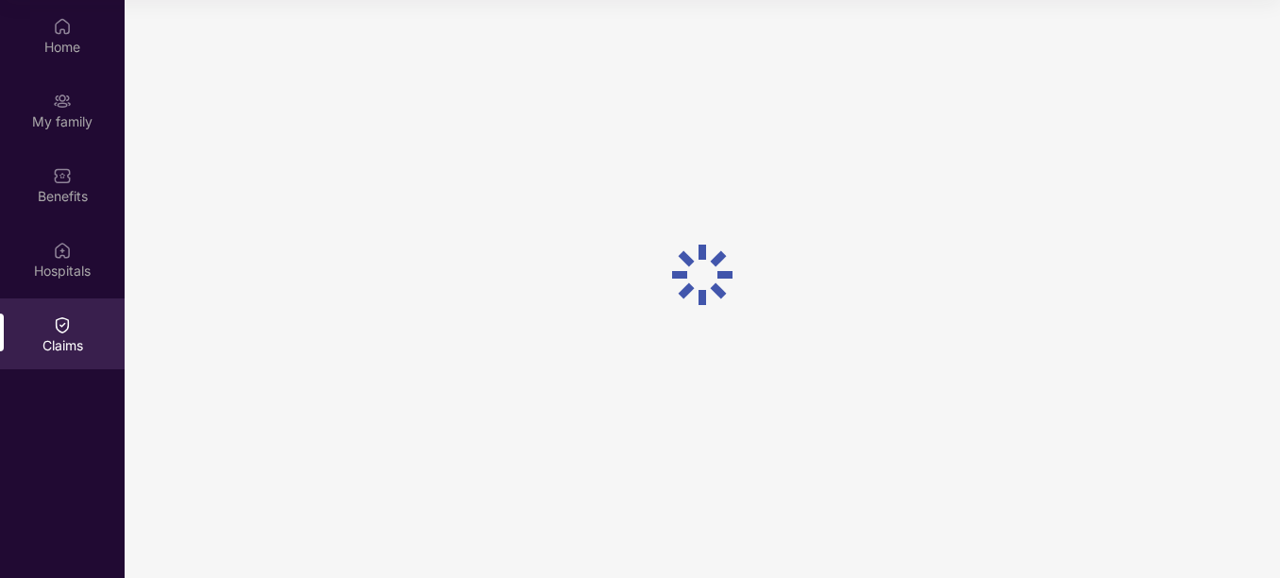
scroll to position [0, 0]
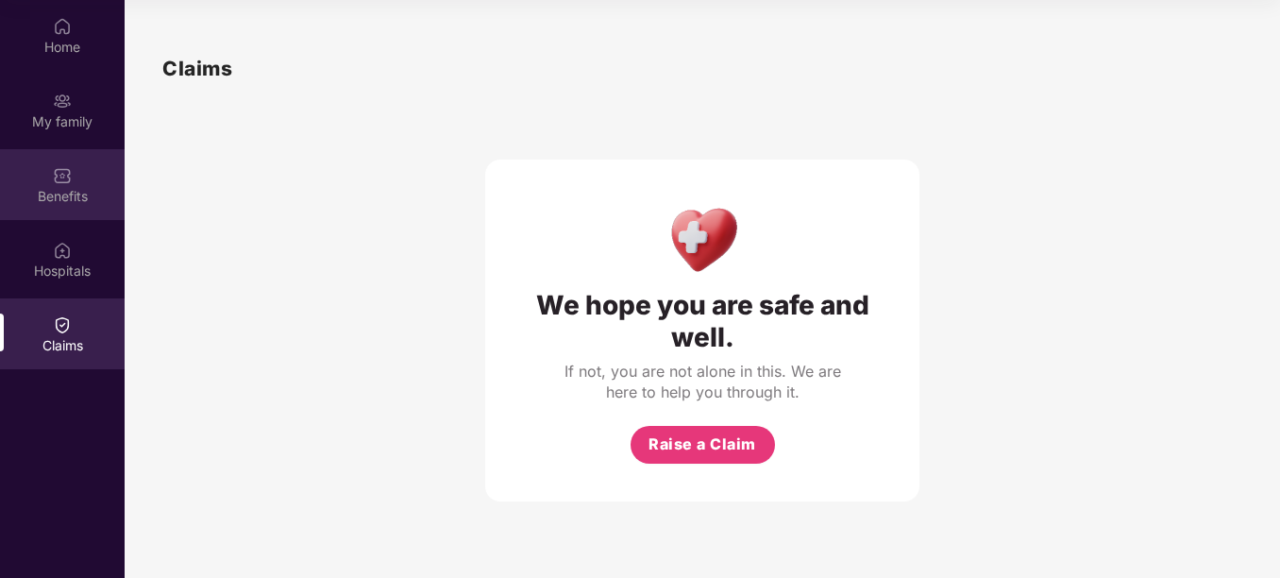
click at [74, 193] on div "Benefits" at bounding box center [62, 196] width 125 height 19
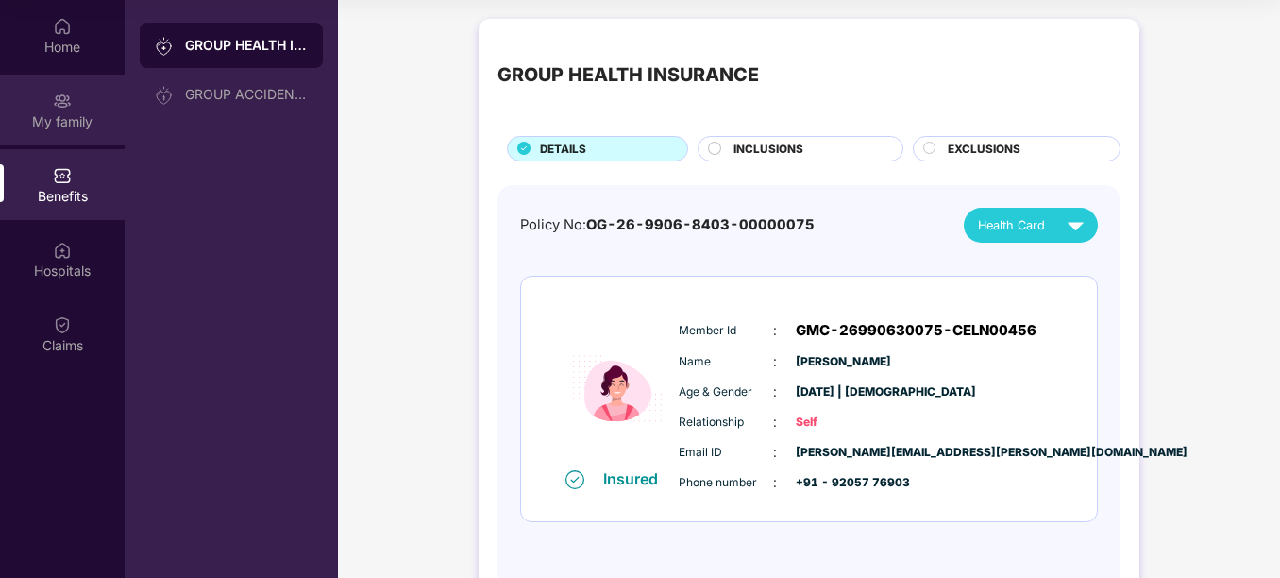
click at [65, 113] on div "My family" at bounding box center [62, 121] width 125 height 19
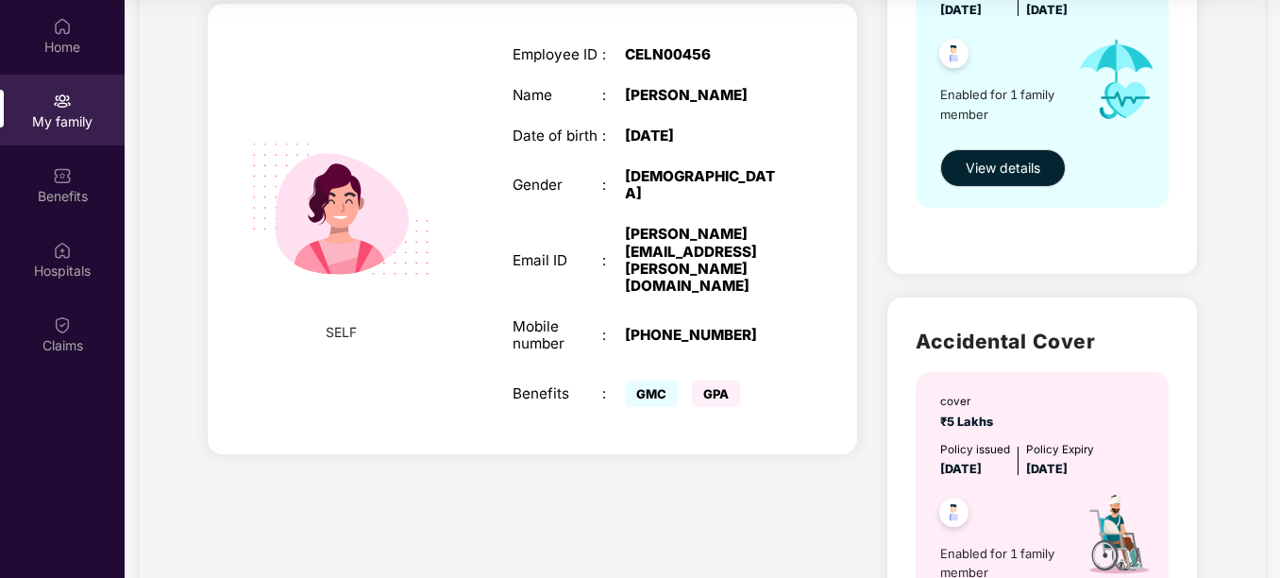
scroll to position [295, 0]
click at [1021, 173] on span "View details" at bounding box center [1003, 167] width 75 height 21
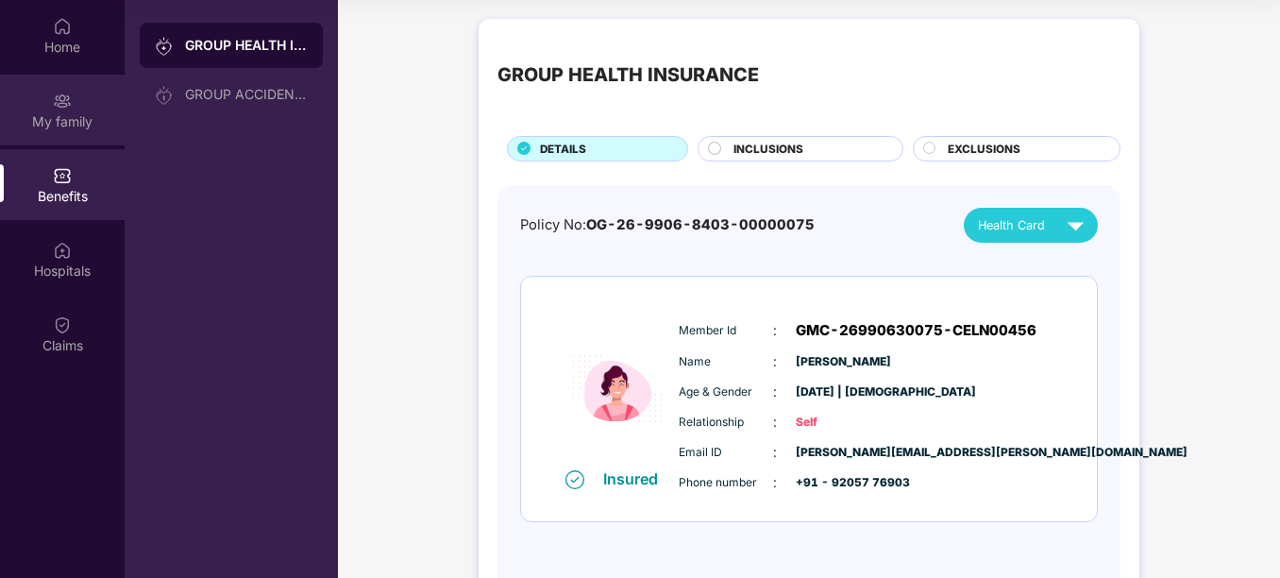
click at [79, 132] on div "My family" at bounding box center [62, 110] width 125 height 71
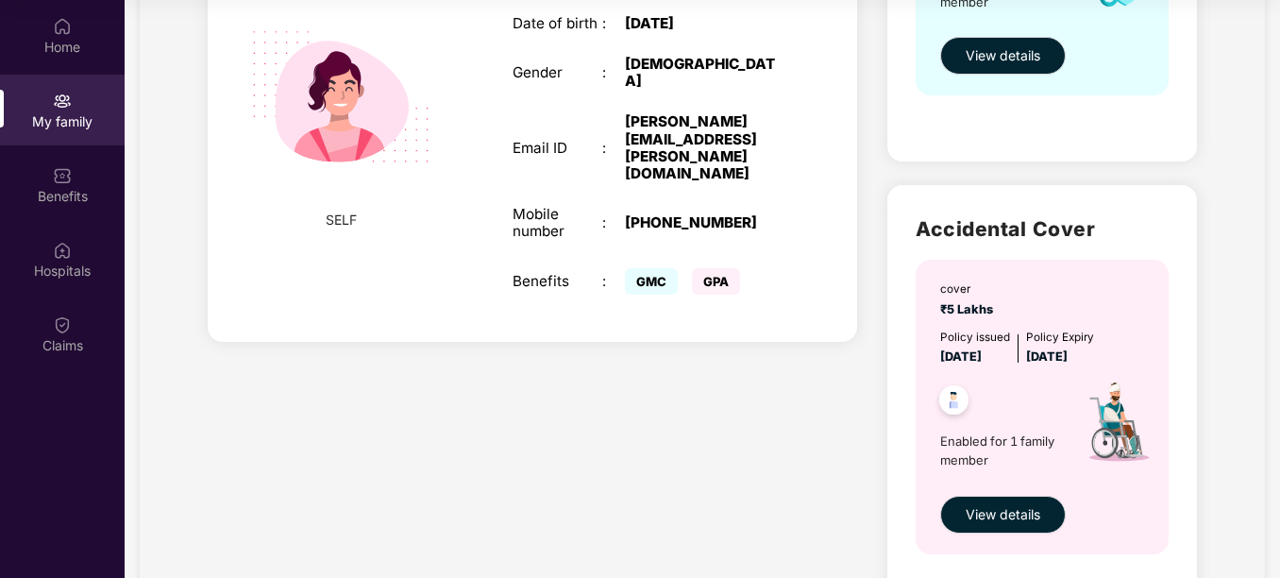
scroll to position [337, 0]
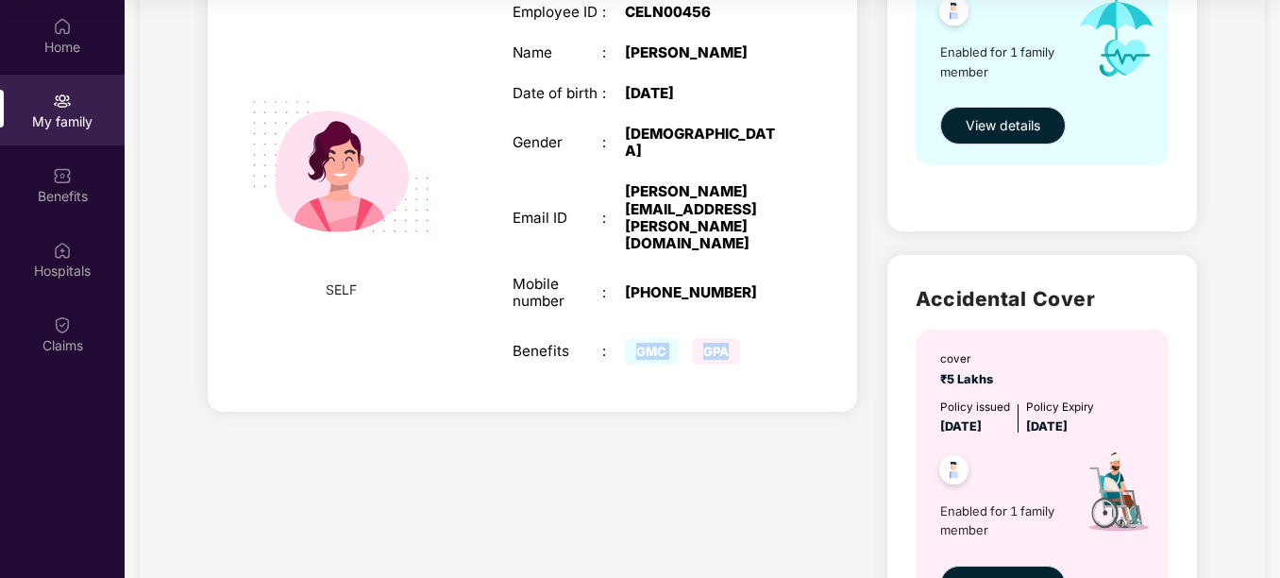
drag, startPoint x: 633, startPoint y: 298, endPoint x: 740, endPoint y: 299, distance: 106.7
click at [740, 333] on div "GMC GPA" at bounding box center [703, 351] width 157 height 36
copy div "GMC GPA"
click at [696, 328] on div "Employee ID : CELN00456 Name : Niharika Garg Date of birth : 11 Feb 2003 Gender…" at bounding box center [647, 186] width 306 height 413
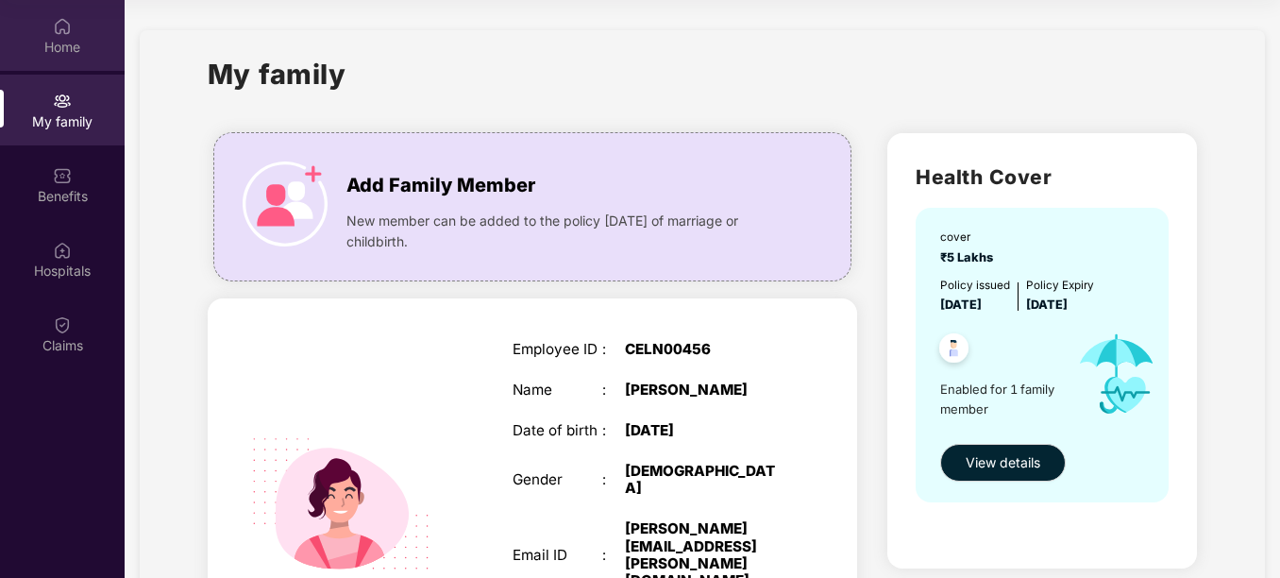
click at [57, 65] on div "Home" at bounding box center [62, 35] width 125 height 71
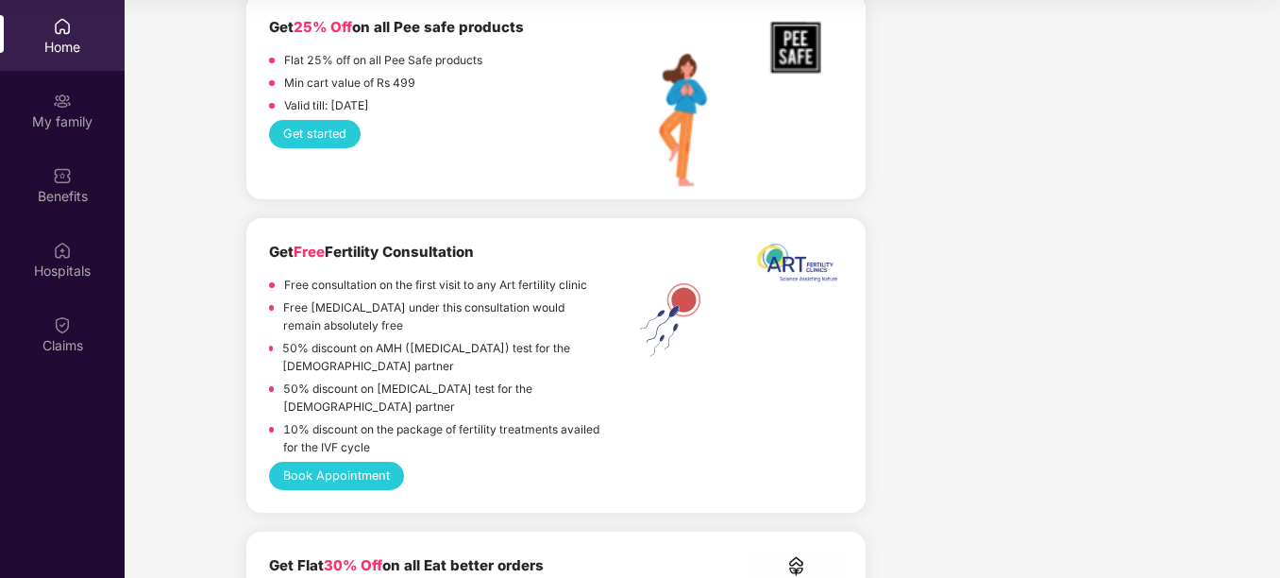
scroll to position [3077, 0]
click at [305, 137] on button "Get started" at bounding box center [314, 135] width 91 height 28
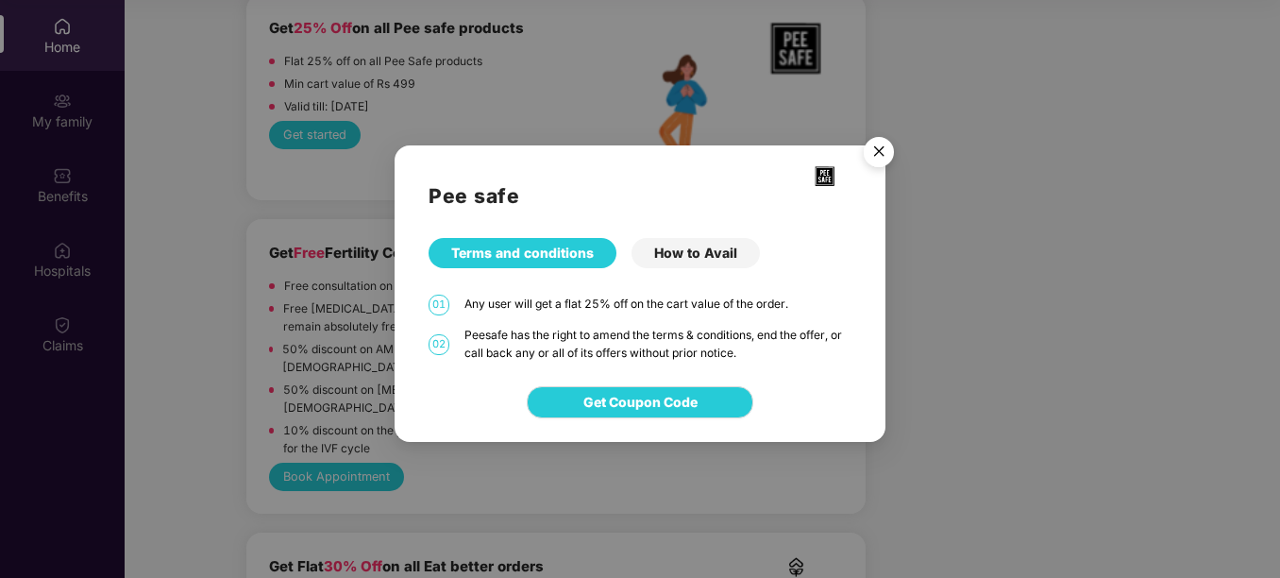
click at [690, 256] on div "How to Avail" at bounding box center [695, 253] width 128 height 30
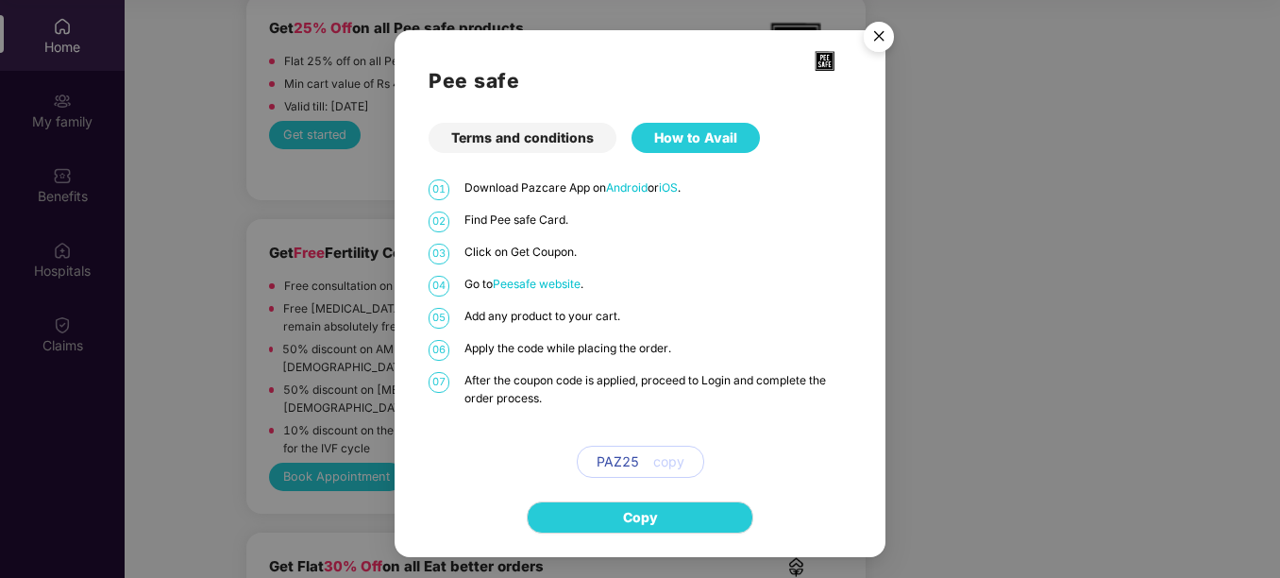
click at [884, 37] on img "Close" at bounding box center [878, 39] width 53 height 53
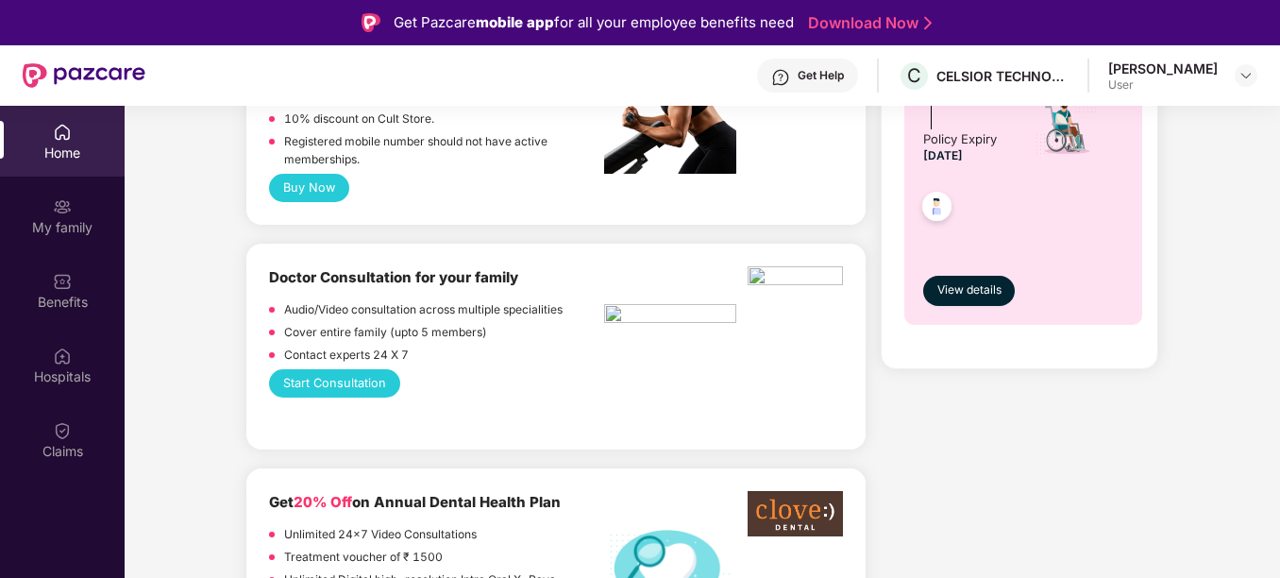
scroll to position [0, 0]
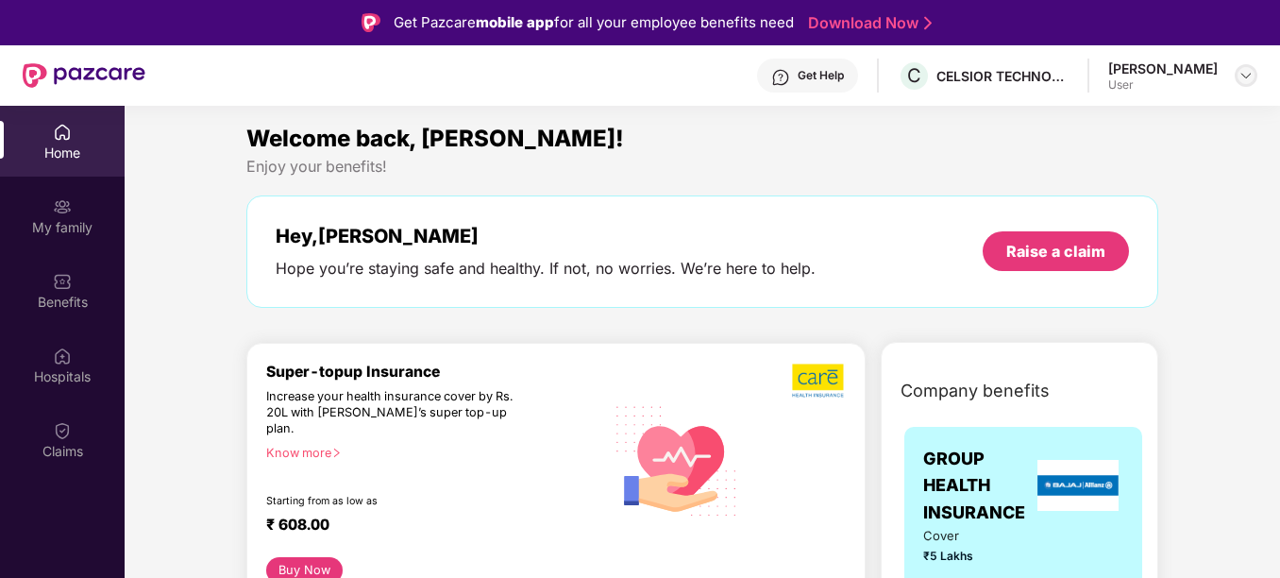
click at [1235, 76] on div at bounding box center [1246, 75] width 23 height 23
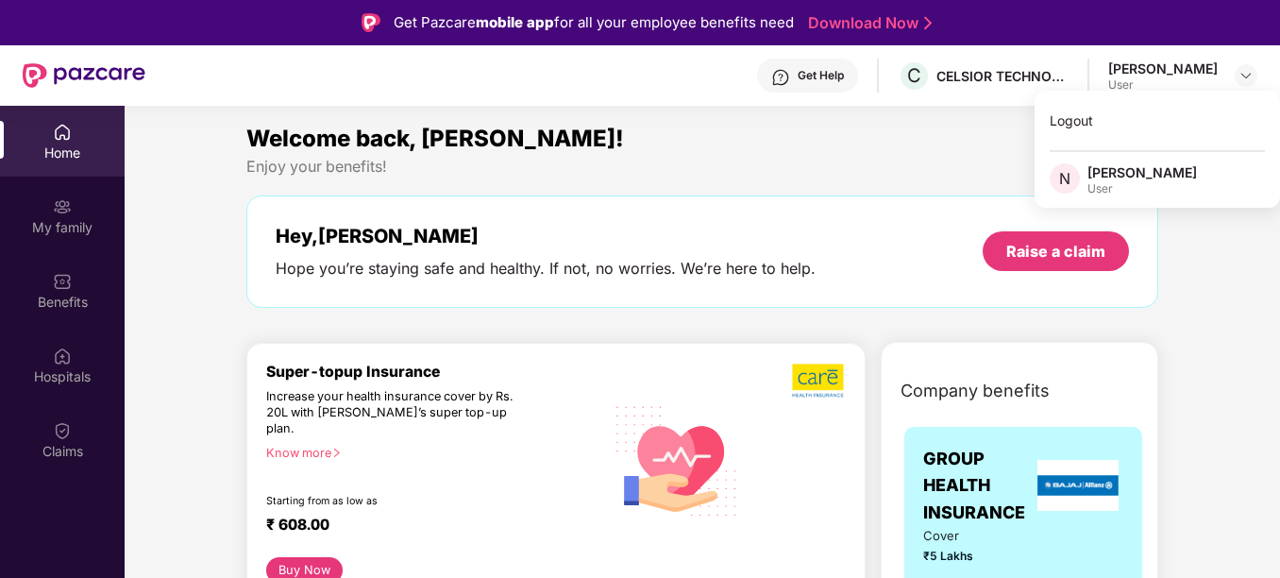
click at [1119, 185] on div "User" at bounding box center [1141, 188] width 109 height 15
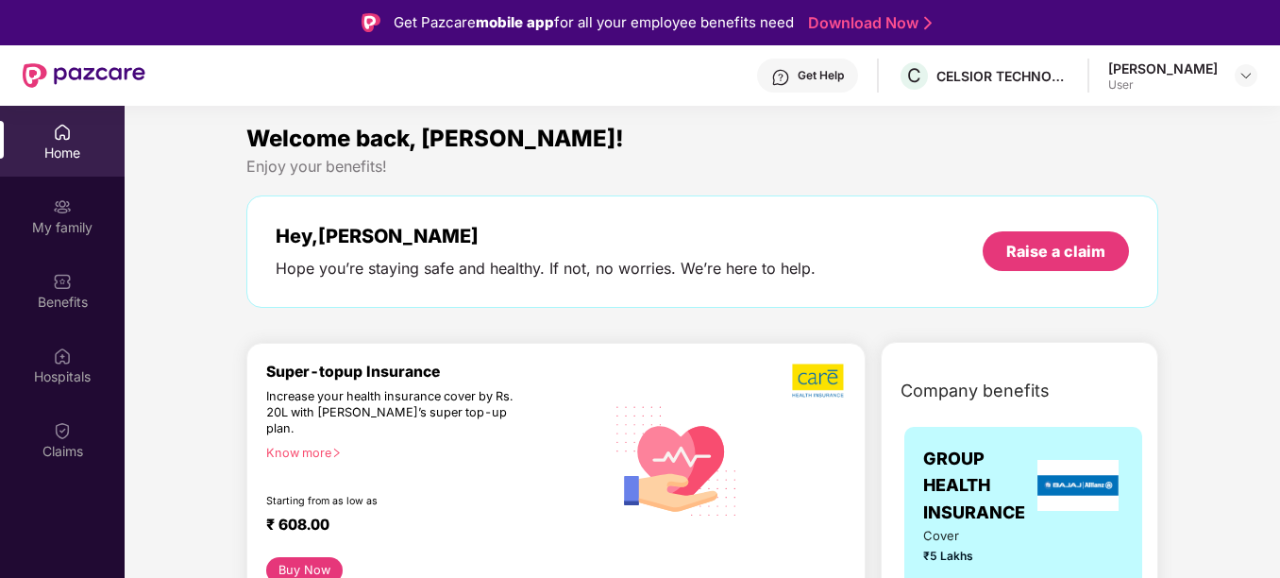
click at [100, 79] on img at bounding box center [84, 75] width 123 height 25
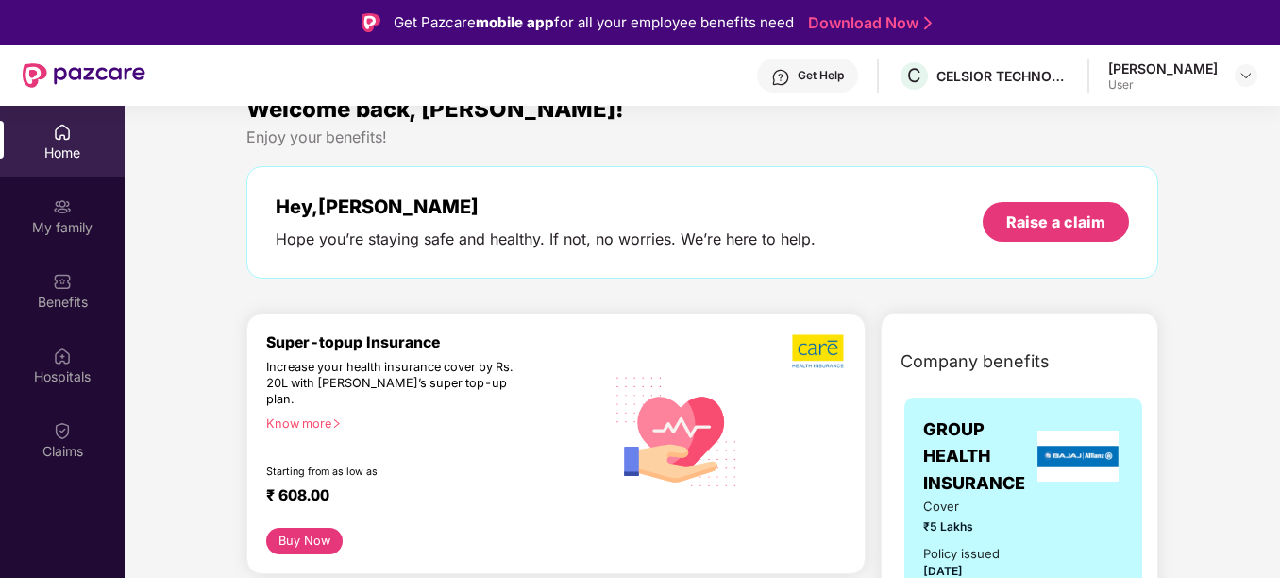
scroll to position [211, 0]
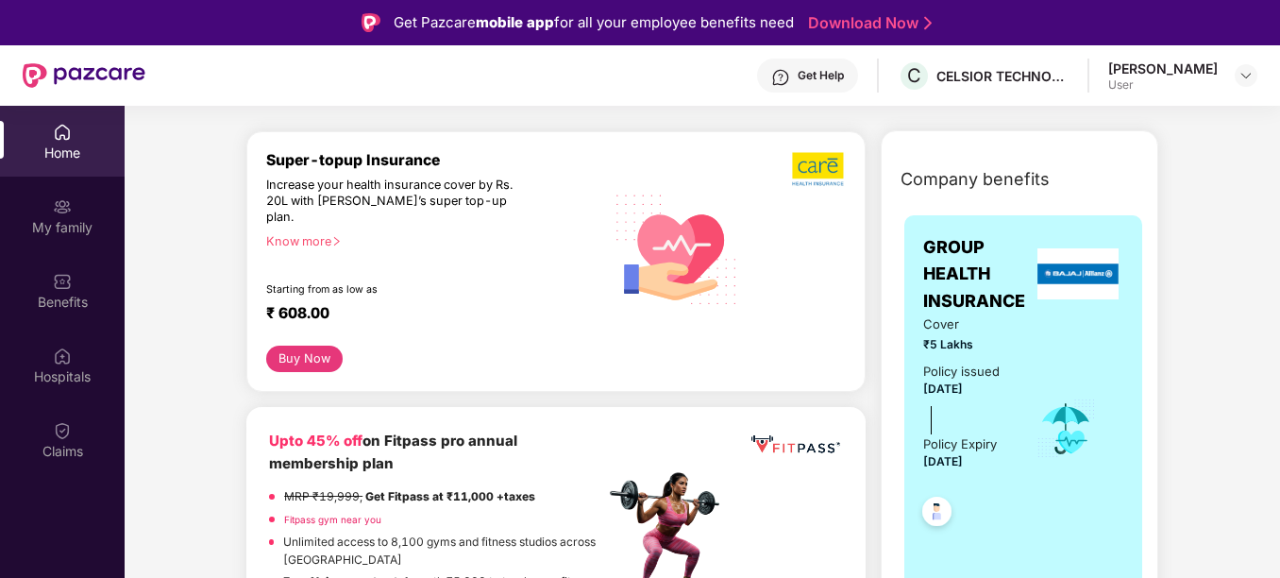
click at [318, 234] on div "Know more" at bounding box center [429, 240] width 327 height 13
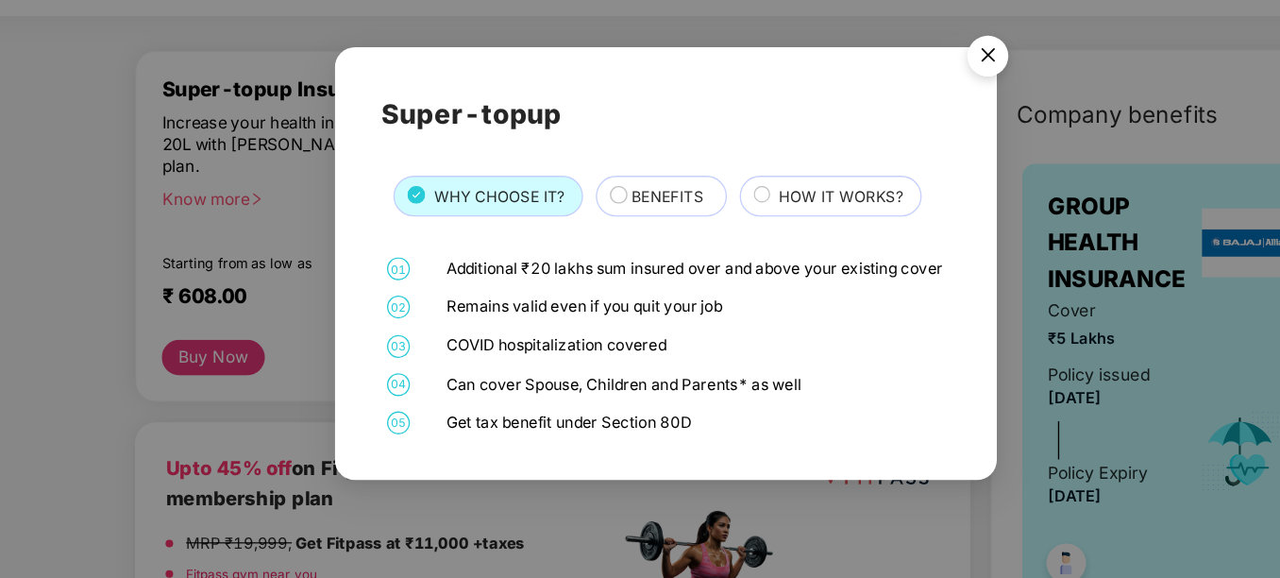
click at [623, 231] on span "BENEFITS" at bounding box center [641, 239] width 54 height 17
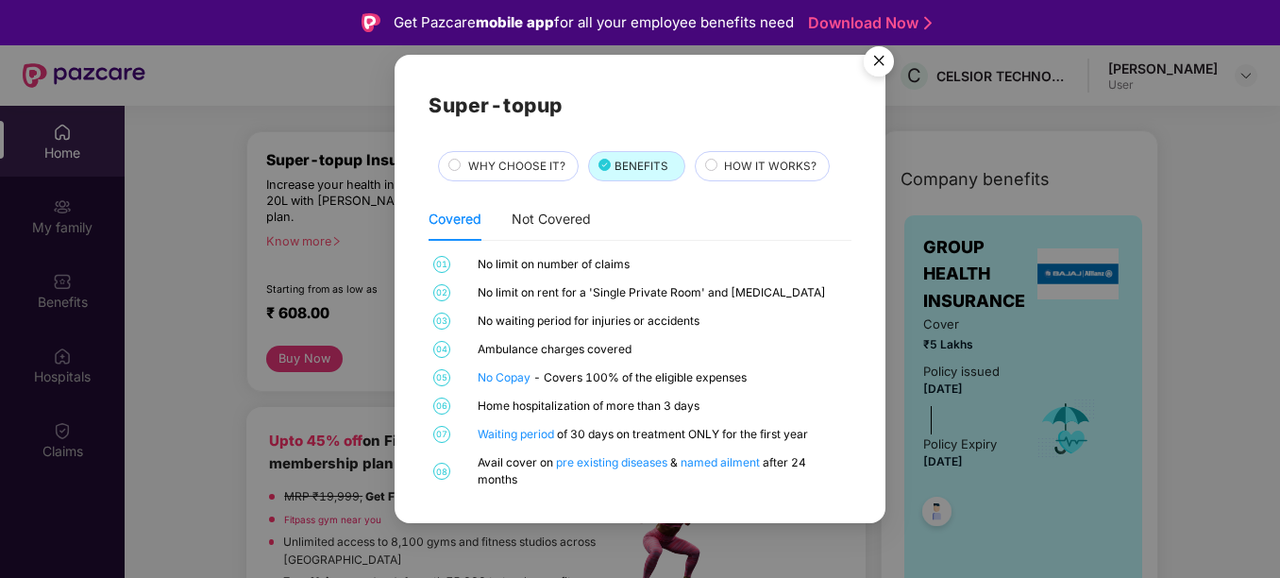
click at [734, 172] on span "HOW IT WORKS?" at bounding box center [770, 166] width 93 height 17
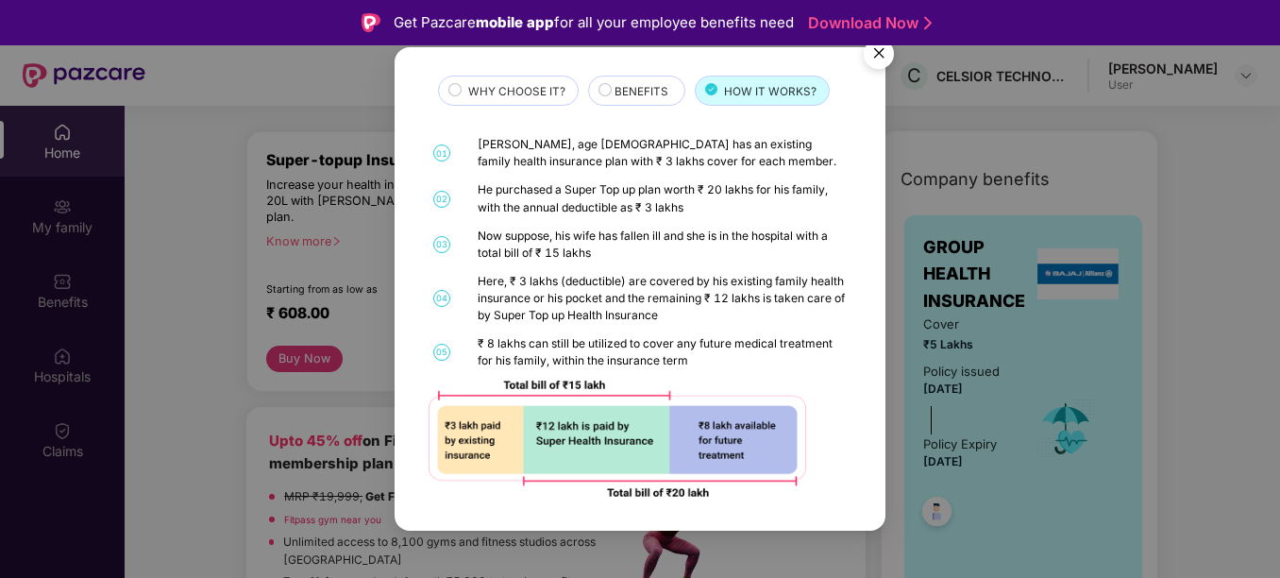
scroll to position [67, 0]
click at [876, 63] on img "Close" at bounding box center [878, 56] width 53 height 53
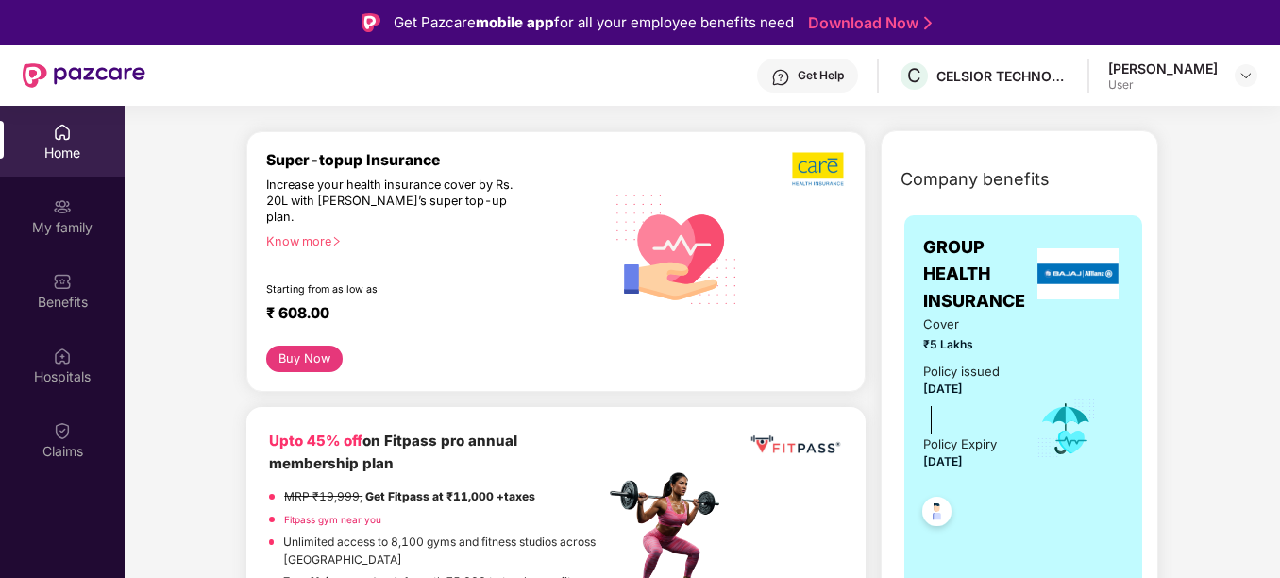
scroll to position [0, 0]
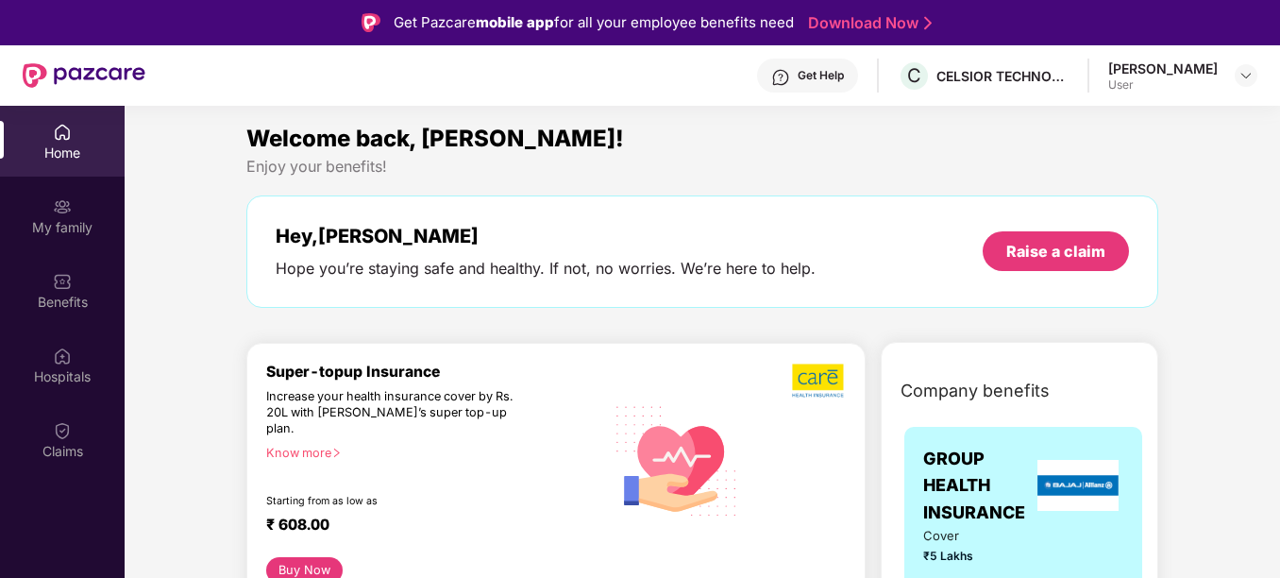
click at [111, 66] on img at bounding box center [84, 75] width 123 height 25
drag, startPoint x: 0, startPoint y: 0, endPoint x: 707, endPoint y: 93, distance: 713.0
click at [707, 93] on div "Get Help C CELSIOR TECHNOLOGIES PRIVATE LIMITED [PERSON_NAME] User" at bounding box center [701, 75] width 1112 height 60
click at [58, 291] on div "Benefits" at bounding box center [62, 290] width 125 height 71
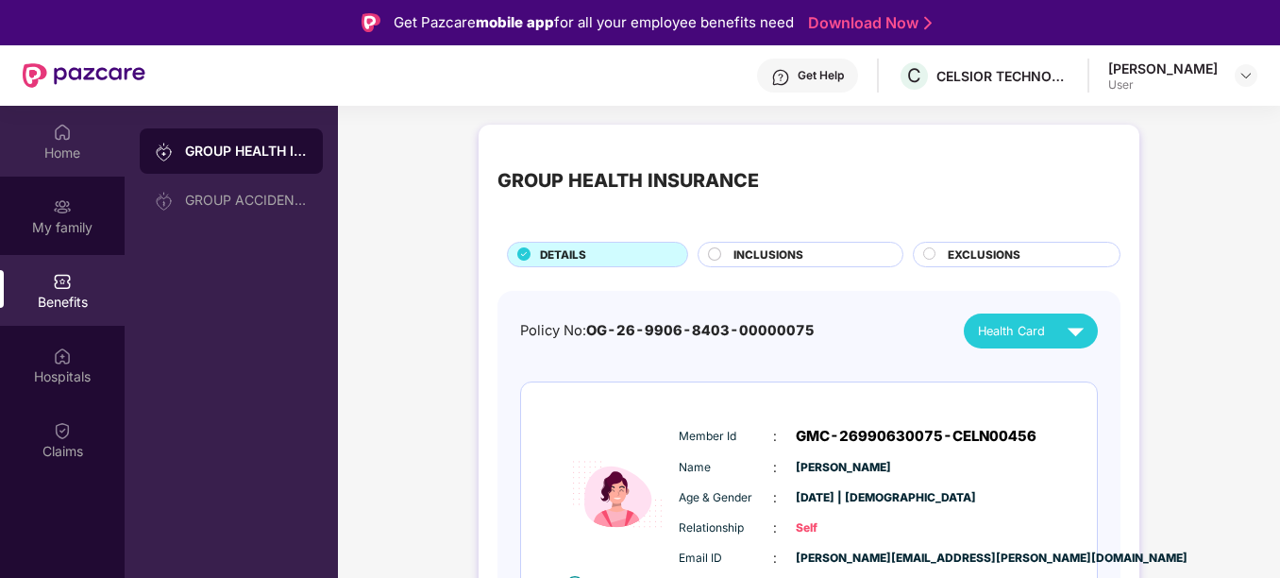
click at [68, 135] on img at bounding box center [62, 132] width 19 height 19
